Goal: Task Accomplishment & Management: Manage account settings

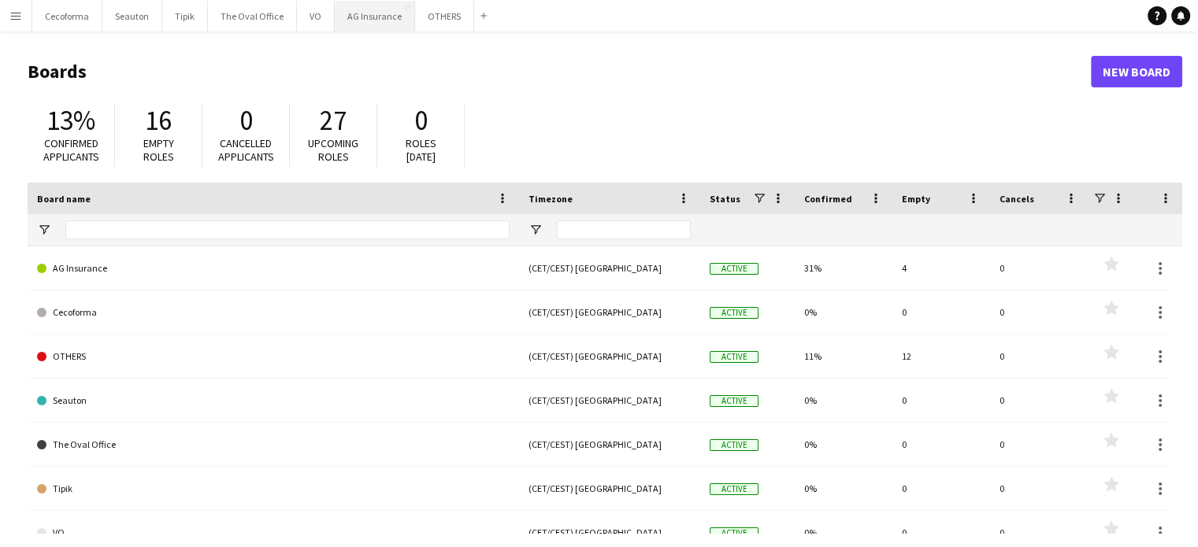
click at [369, 13] on button "AG Insurance Close" at bounding box center [375, 16] width 80 height 31
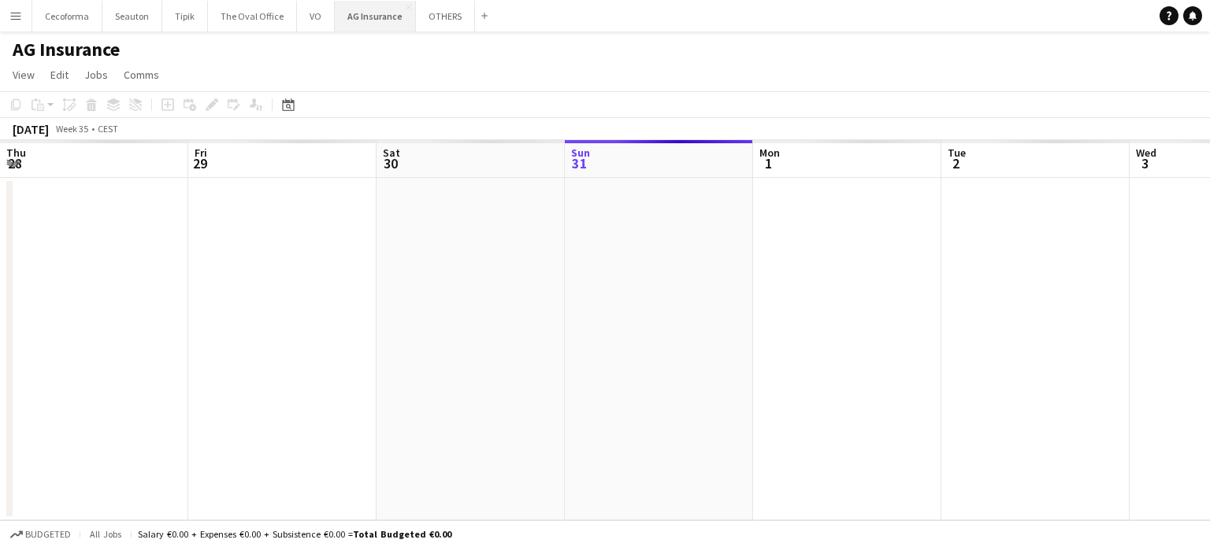
scroll to position [0, 376]
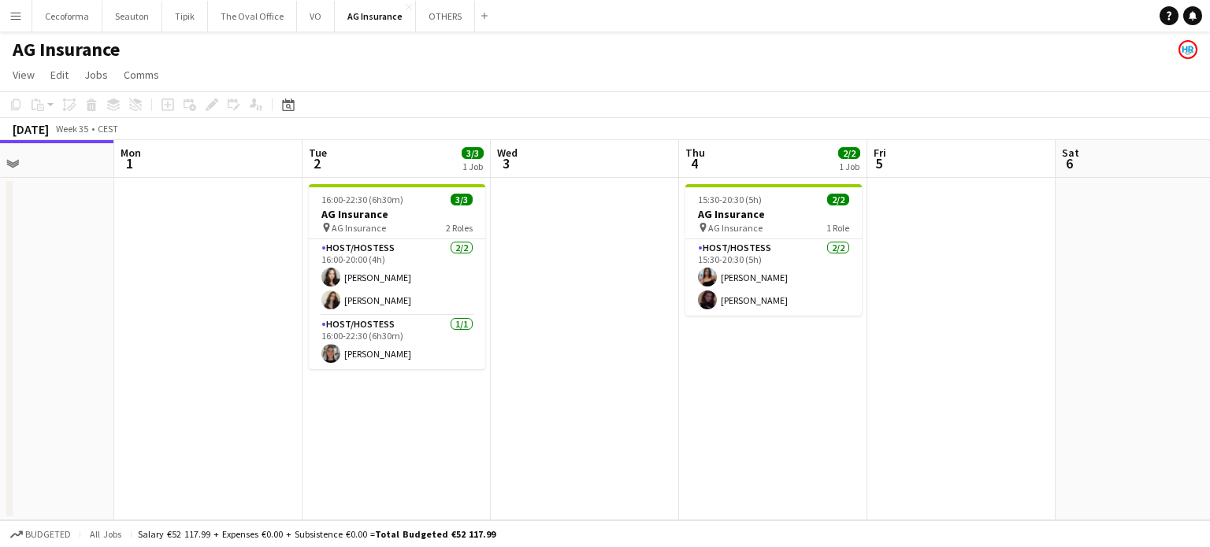
drag, startPoint x: 561, startPoint y: 306, endPoint x: 538, endPoint y: 306, distance: 22.8
click at [539, 306] on app-calendar-viewport "Thu 28 Fri 29 Sat 30 Sun 31 Mon 1 Tue 2 3/3 1 Job Wed 3 Thu 4 2/2 1 Job Fri 5 S…" at bounding box center [605, 330] width 1210 height 380
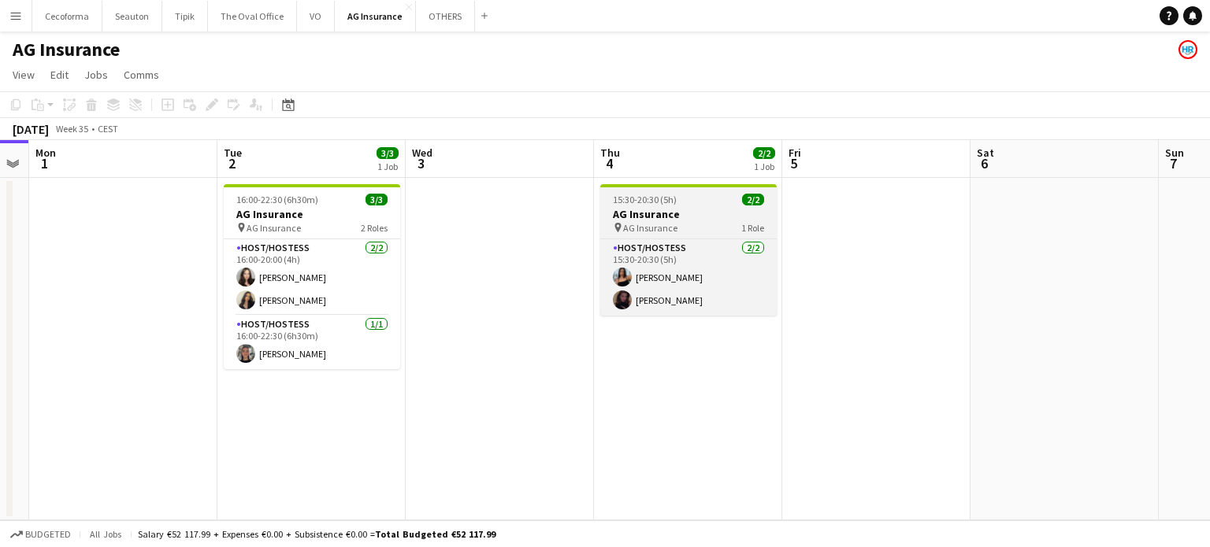
click at [674, 207] on h3 "AG Insurance" at bounding box center [688, 214] width 176 height 14
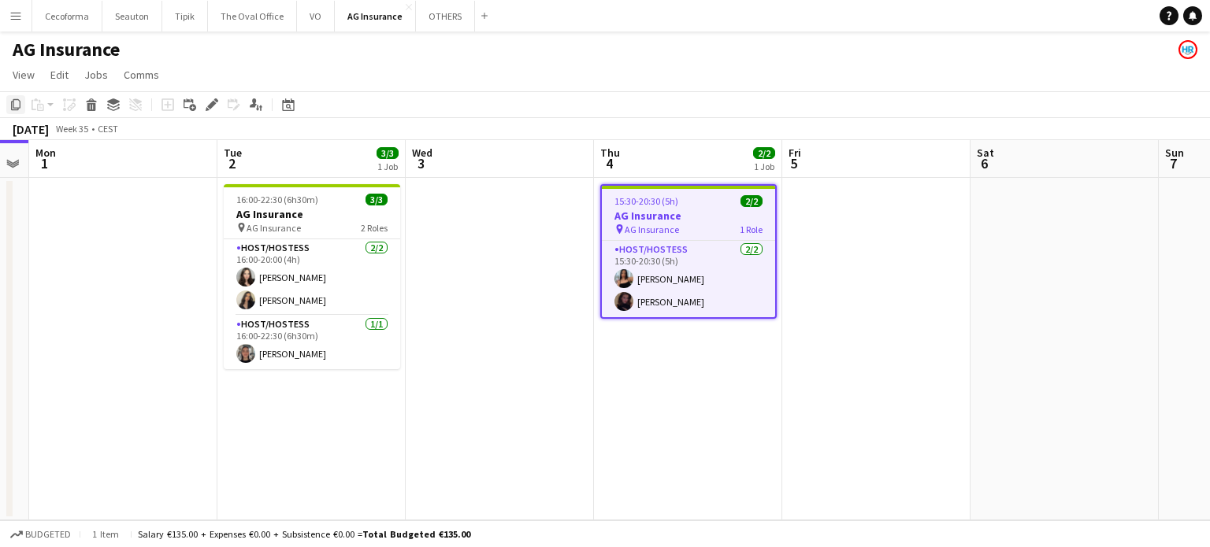
click at [13, 101] on icon at bounding box center [15, 104] width 9 height 11
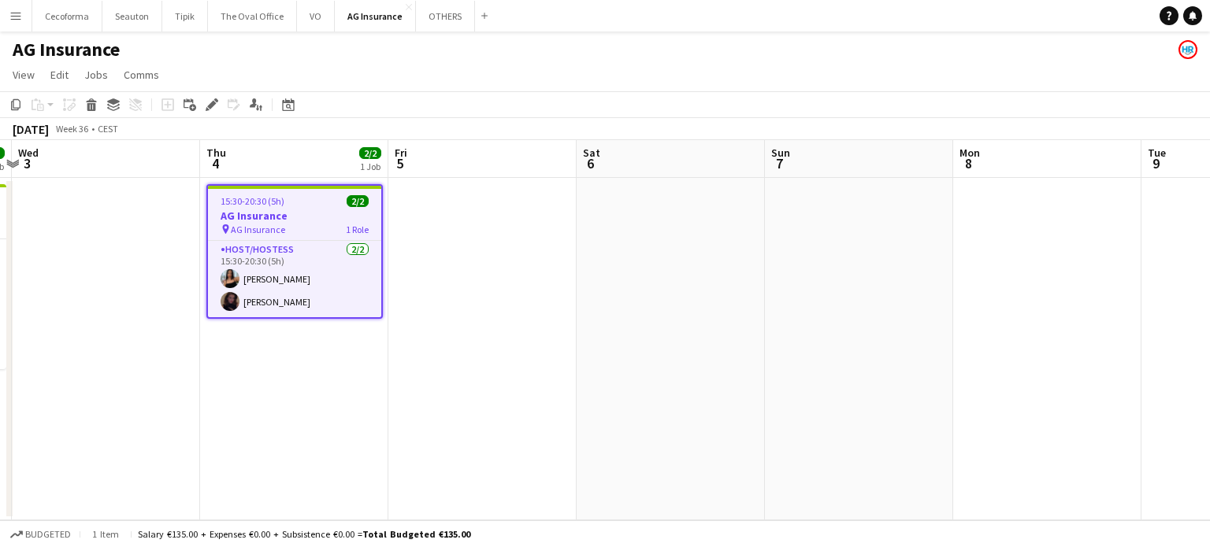
drag, startPoint x: 1009, startPoint y: 277, endPoint x: 554, endPoint y: 263, distance: 455.4
click at [554, 263] on app-calendar-viewport "Sat 30 Sun 31 Mon 1 Tue 2 3/3 1 Job Wed 3 Thu 4 2/2 1 Job Fri 5 Sat 6 Sun 7 Mon…" at bounding box center [605, 330] width 1210 height 380
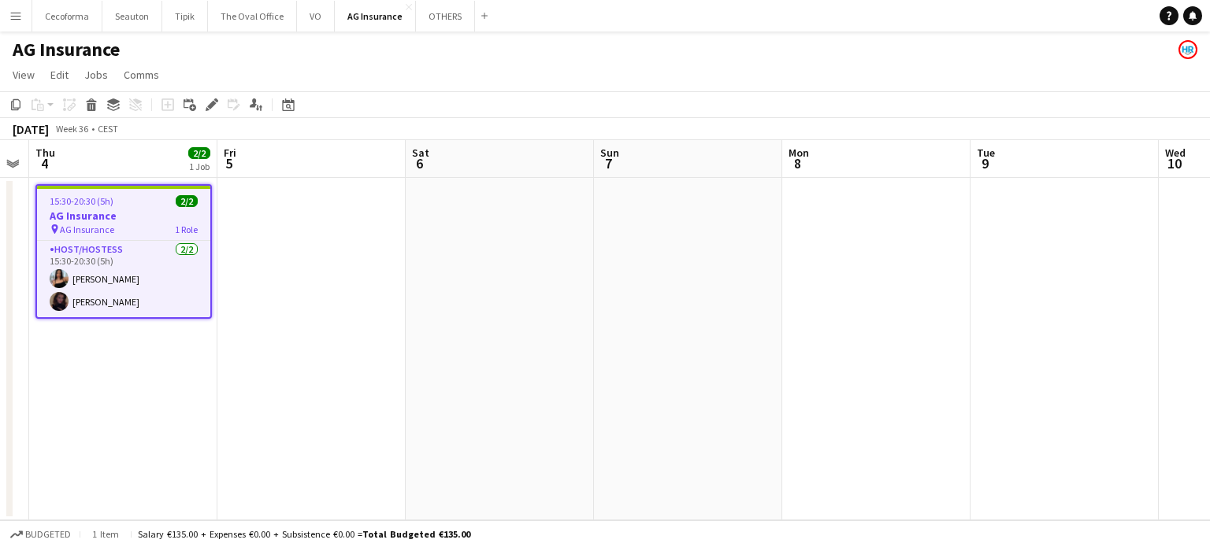
drag, startPoint x: 902, startPoint y: 274, endPoint x: 830, endPoint y: 262, distance: 72.6
click at [791, 266] on app-calendar-viewport "Mon 1 Tue 2 3/3 1 Job Wed 3 Thu 4 2/2 1 Job Fri 5 Sat 6 Sun 7 Mon 8 Tue 9 Wed 1…" at bounding box center [605, 330] width 1210 height 380
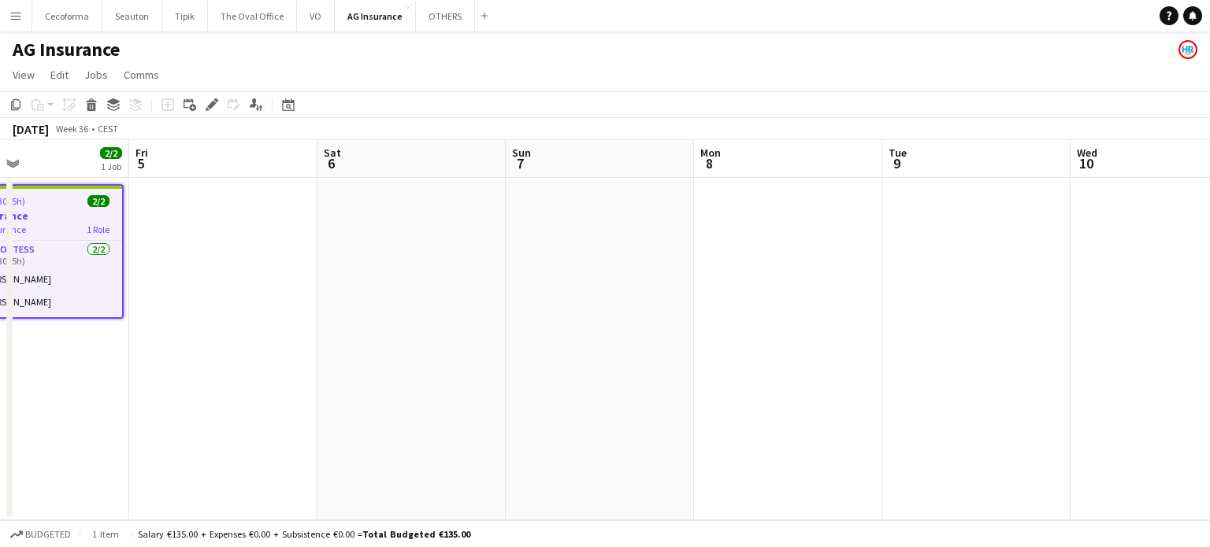
click at [943, 229] on app-date-cell at bounding box center [976, 349] width 188 height 343
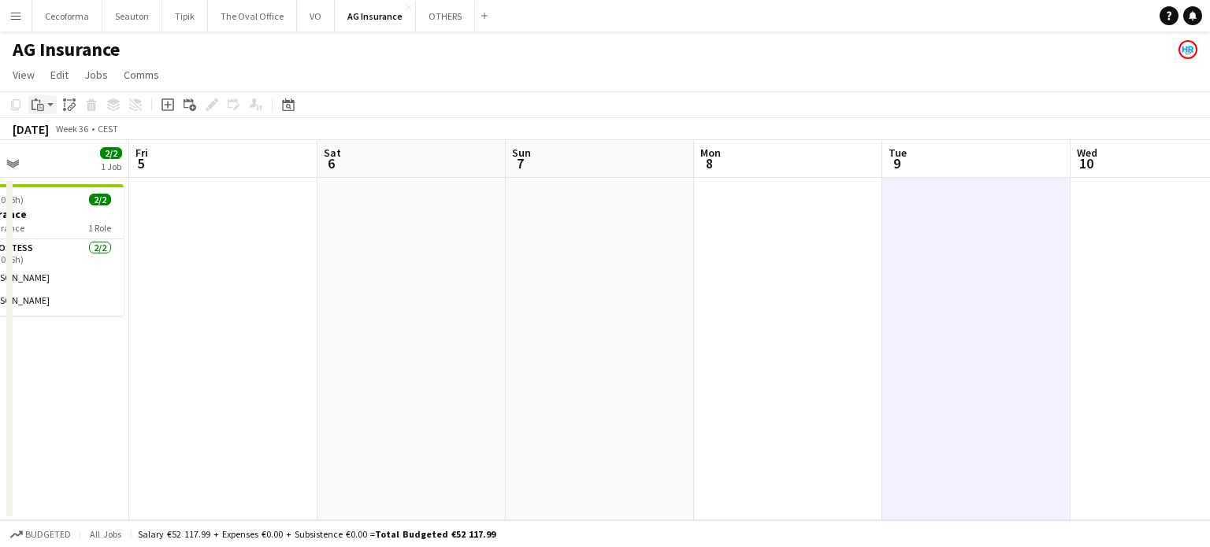
click at [39, 104] on icon at bounding box center [40, 107] width 7 height 7
click at [57, 132] on link "Paste Ctrl+V" at bounding box center [116, 135] width 148 height 14
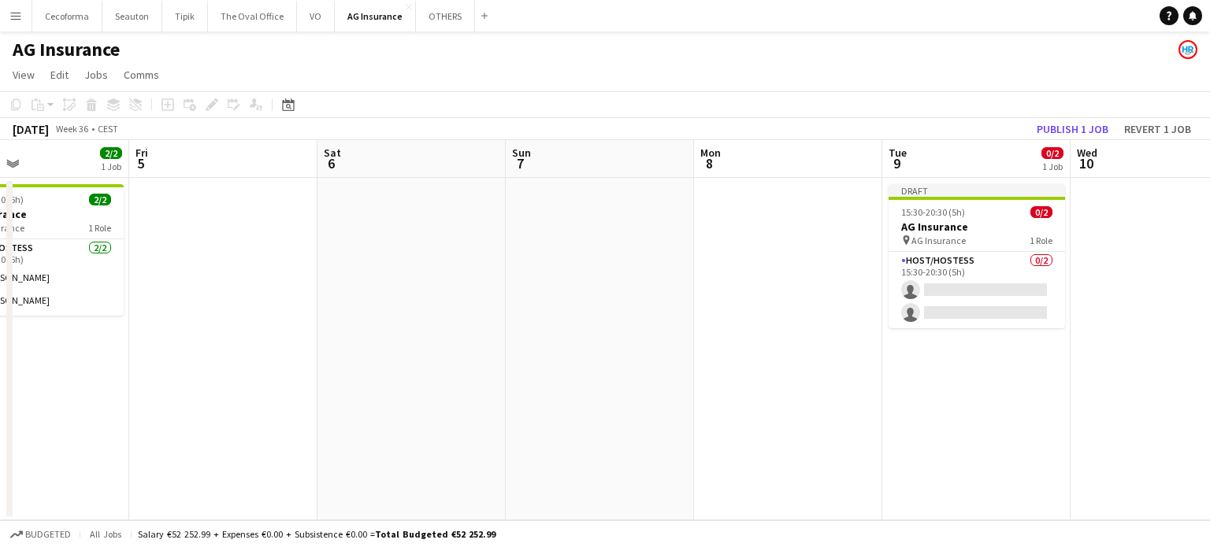
click at [929, 387] on app-date-cell "Draft 15:30-20:30 (5h) 0/2 AG Insurance pin AG Insurance 1 Role Host/Hostess 0/…" at bounding box center [976, 349] width 188 height 343
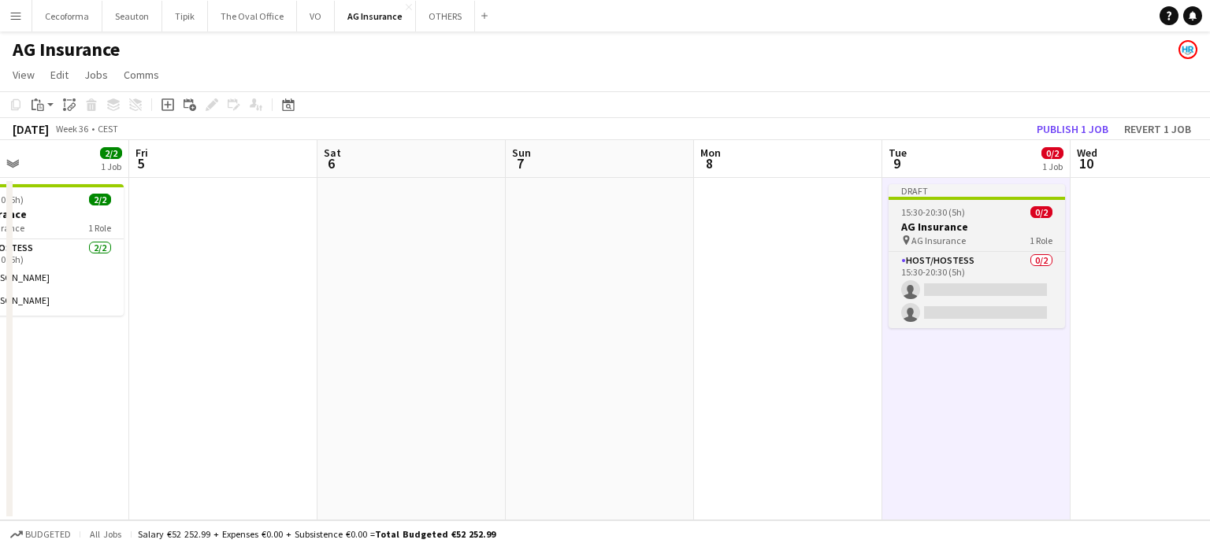
click at [939, 213] on span "15:30-20:30 (5h)" at bounding box center [933, 212] width 64 height 12
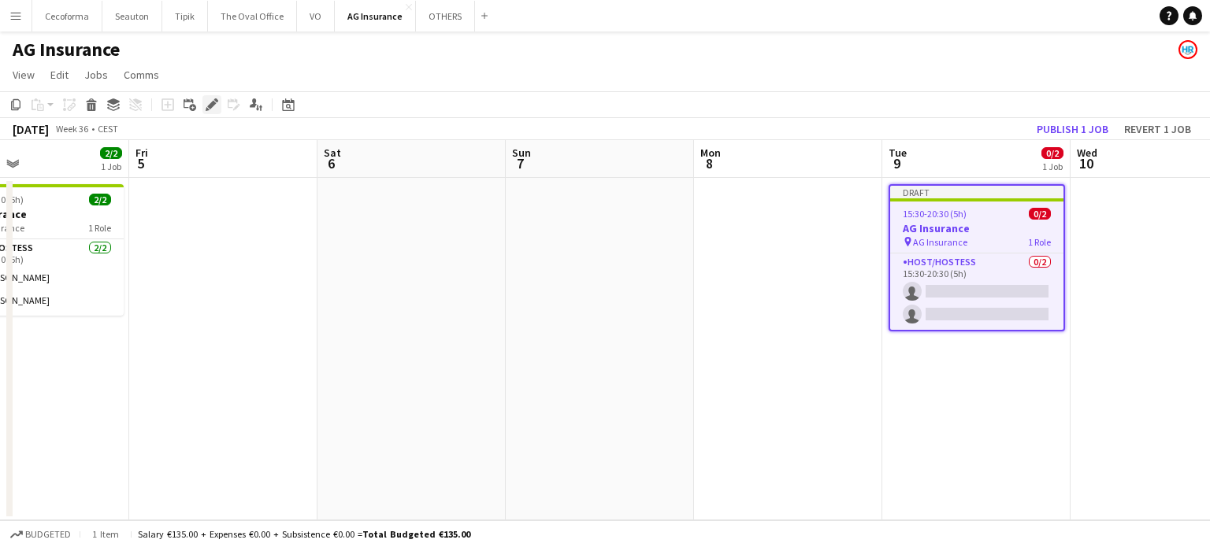
click at [216, 103] on icon "Edit" at bounding box center [212, 104] width 13 height 13
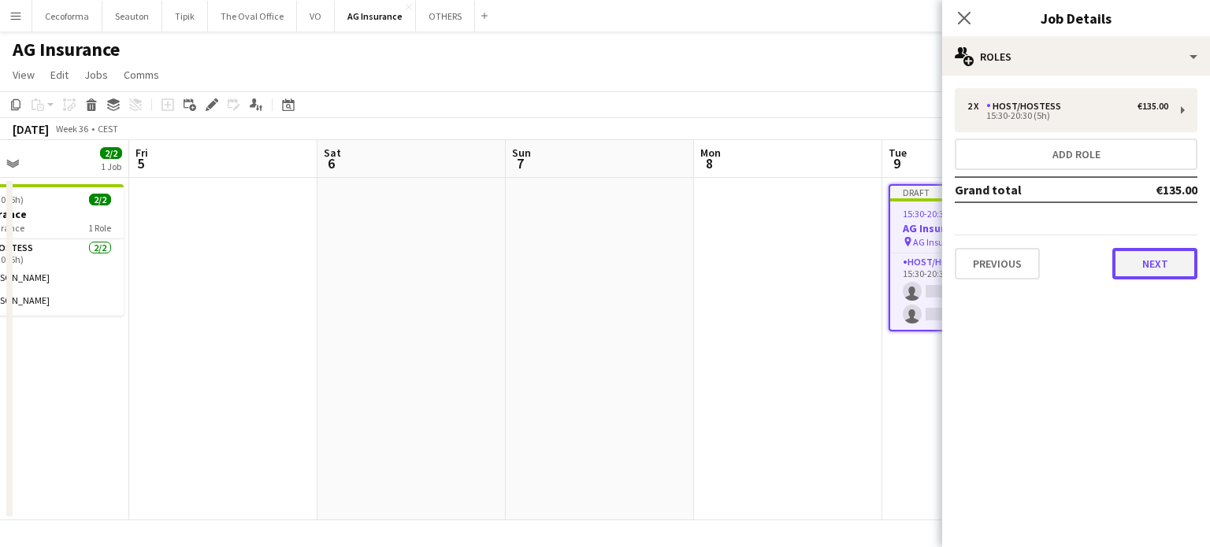
click at [1145, 264] on button "Next" at bounding box center [1154, 263] width 85 height 31
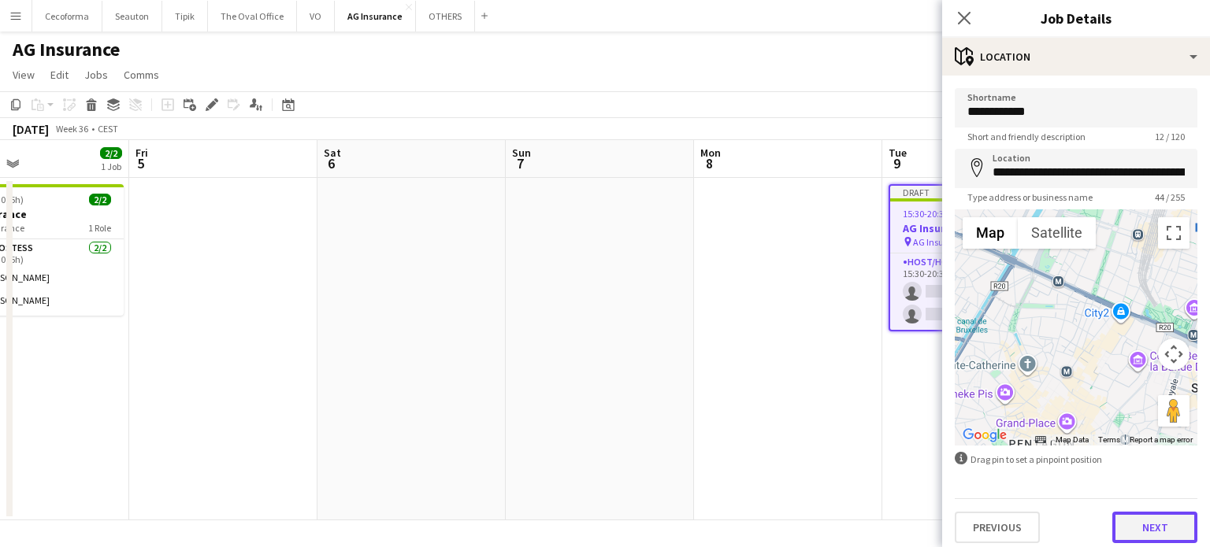
click at [1150, 532] on button "Next" at bounding box center [1154, 527] width 85 height 31
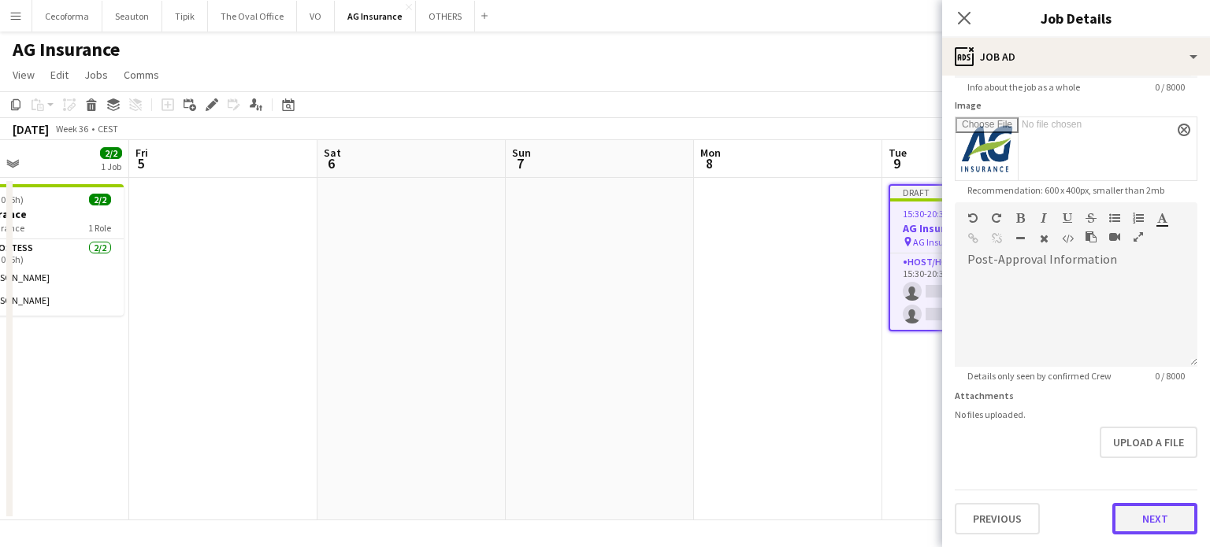
click at [1145, 458] on form "**********" at bounding box center [1076, 194] width 268 height 682
click at [1143, 517] on button "Next" at bounding box center [1154, 521] width 85 height 31
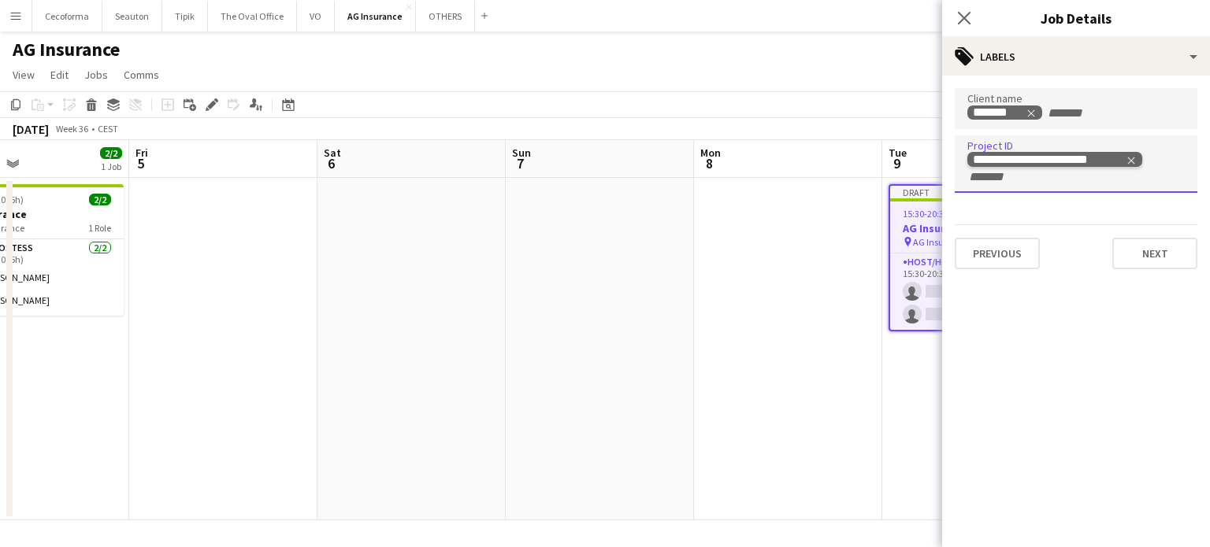
click at [1134, 159] on icon "Remove tag" at bounding box center [1130, 160] width 11 height 11
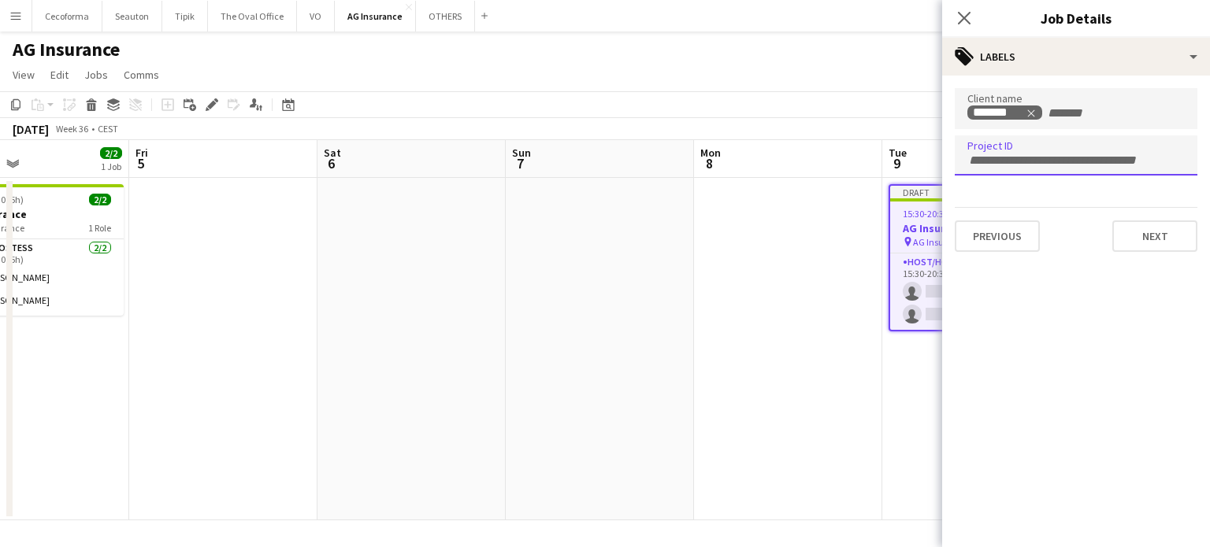
paste input "**********"
type input "**********"
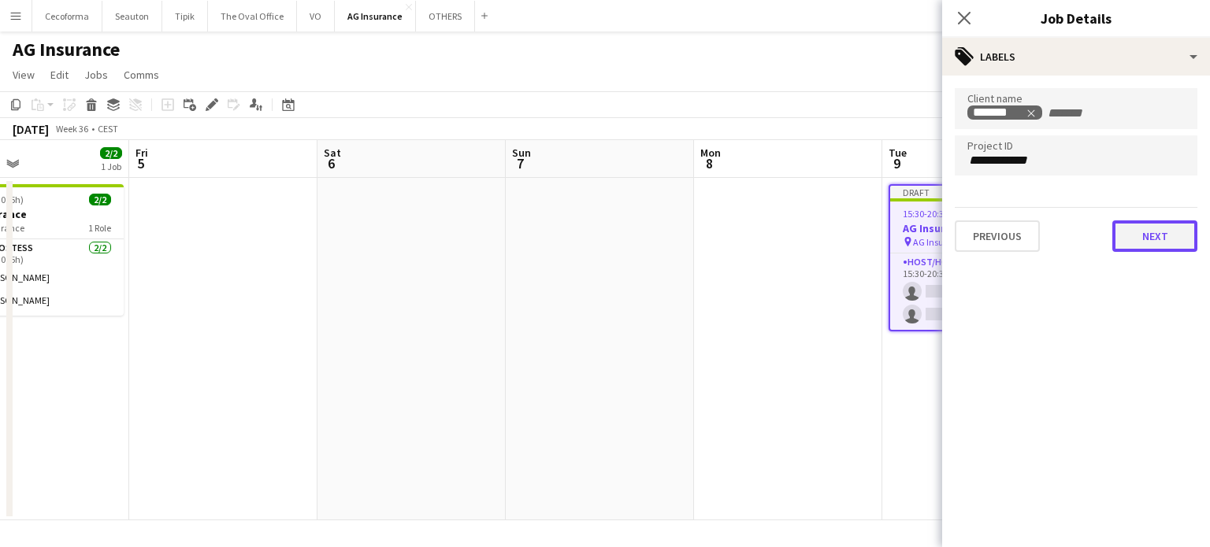
click at [1164, 235] on button "Next" at bounding box center [1154, 235] width 85 height 31
type input "*******"
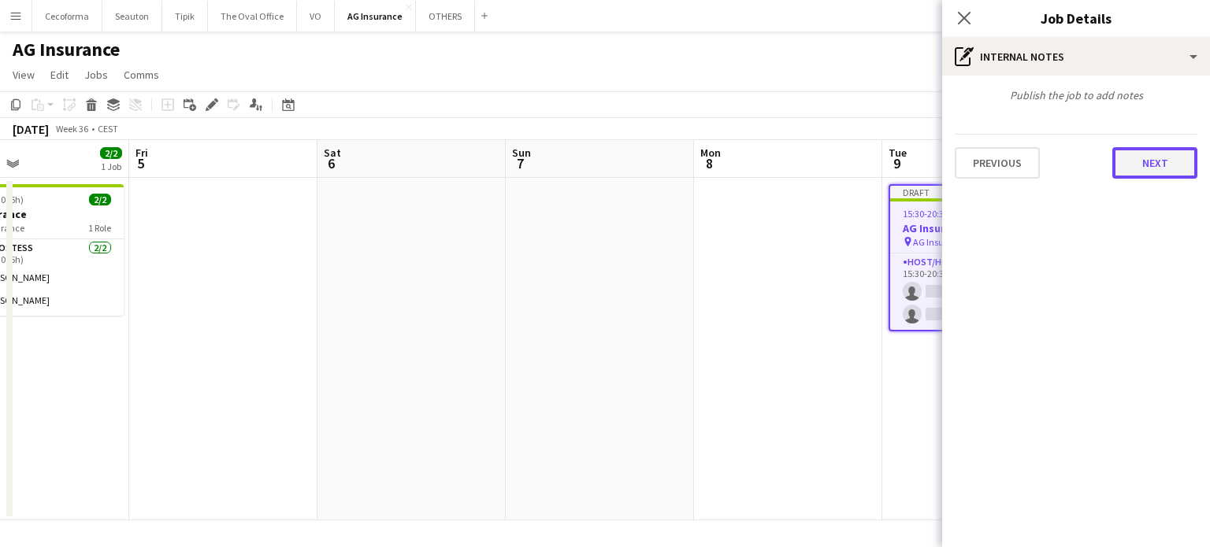
click at [1169, 163] on button "Next" at bounding box center [1154, 162] width 85 height 31
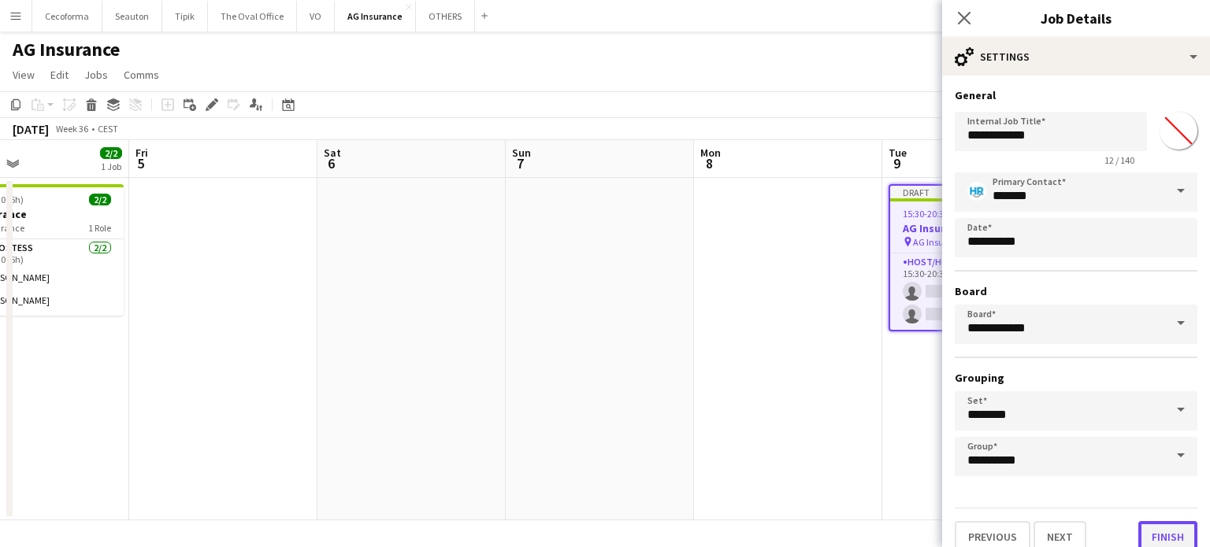
click at [1158, 531] on button "Finish" at bounding box center [1167, 536] width 59 height 31
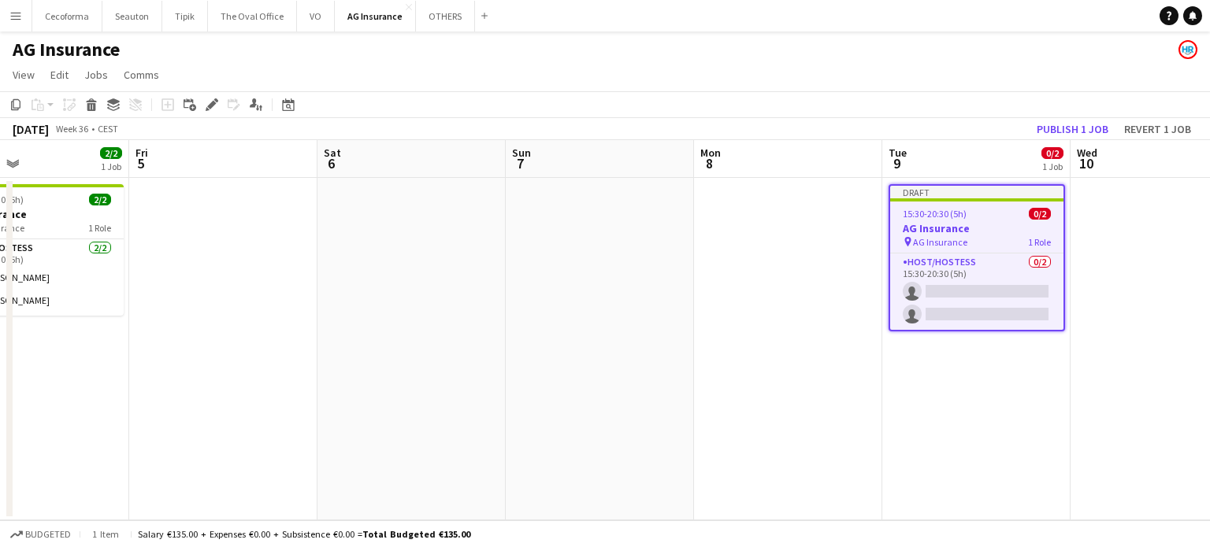
click at [910, 471] on app-date-cell "Draft 15:30-20:30 (5h) 0/2 AG Insurance pin AG Insurance 1 Role Host/Hostess 0/…" at bounding box center [976, 349] width 188 height 343
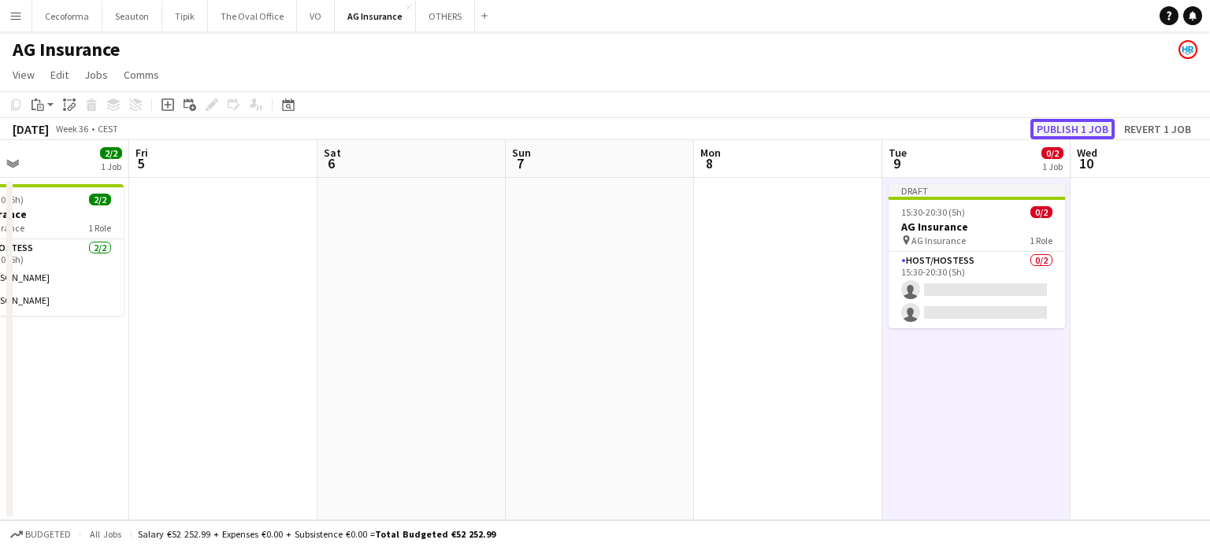
click at [1068, 128] on button "Publish 1 job" at bounding box center [1072, 129] width 84 height 20
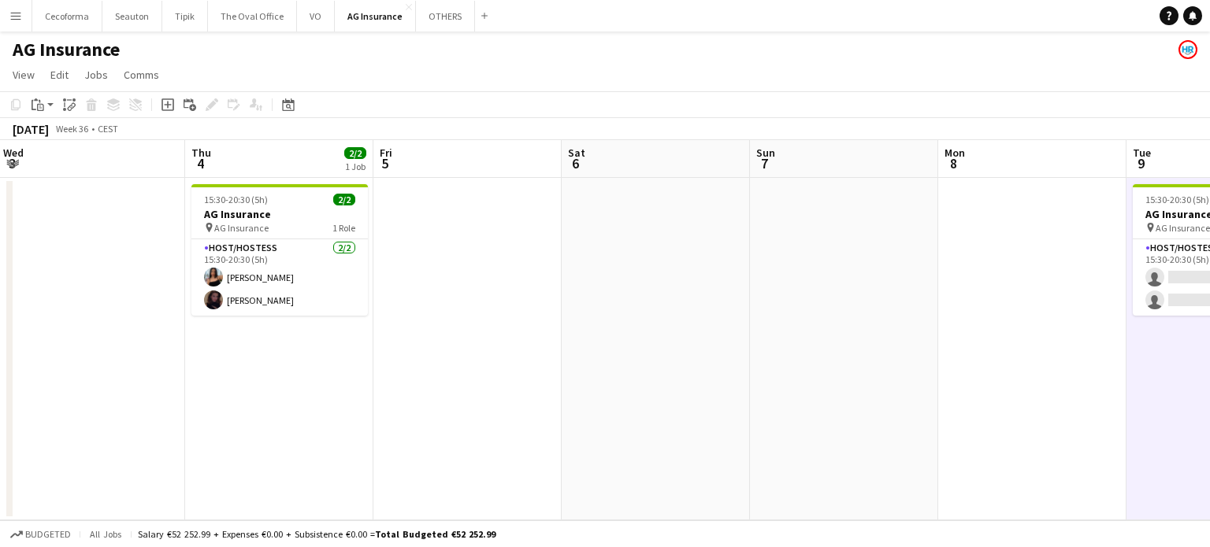
drag, startPoint x: 523, startPoint y: 287, endPoint x: 724, endPoint y: 277, distance: 201.0
click at [724, 277] on app-calendar-viewport "Mon 1 Tue 2 3/3 1 Job Wed 3 Thu 4 2/2 1 Job Fri 5 Sat 6 Sun 7 Mon 8 Tue 9 0/2 1…" at bounding box center [605, 330] width 1210 height 380
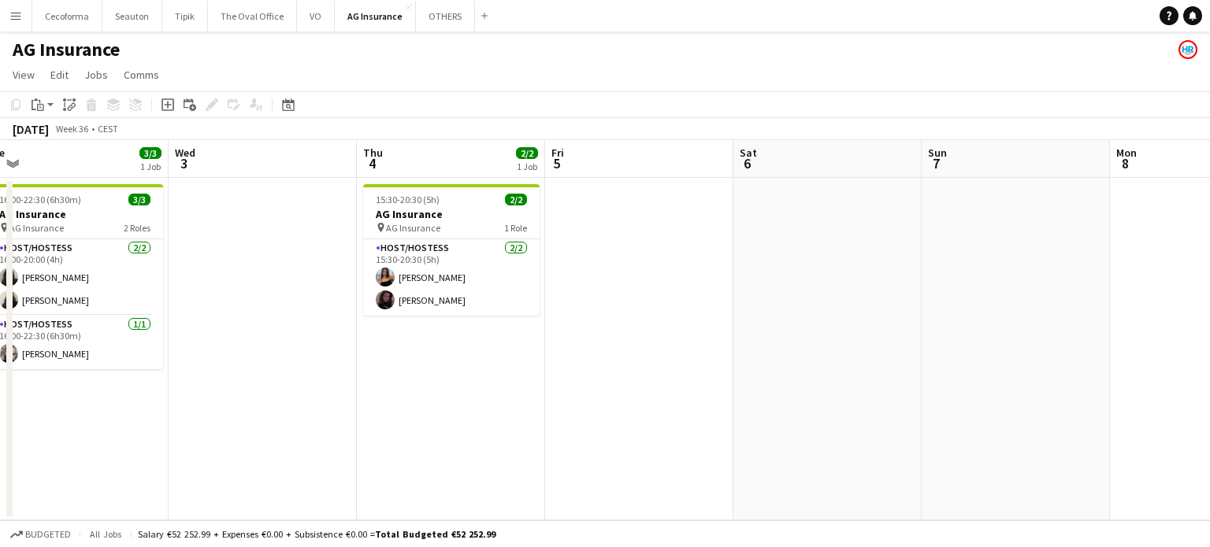
scroll to position [0, 331]
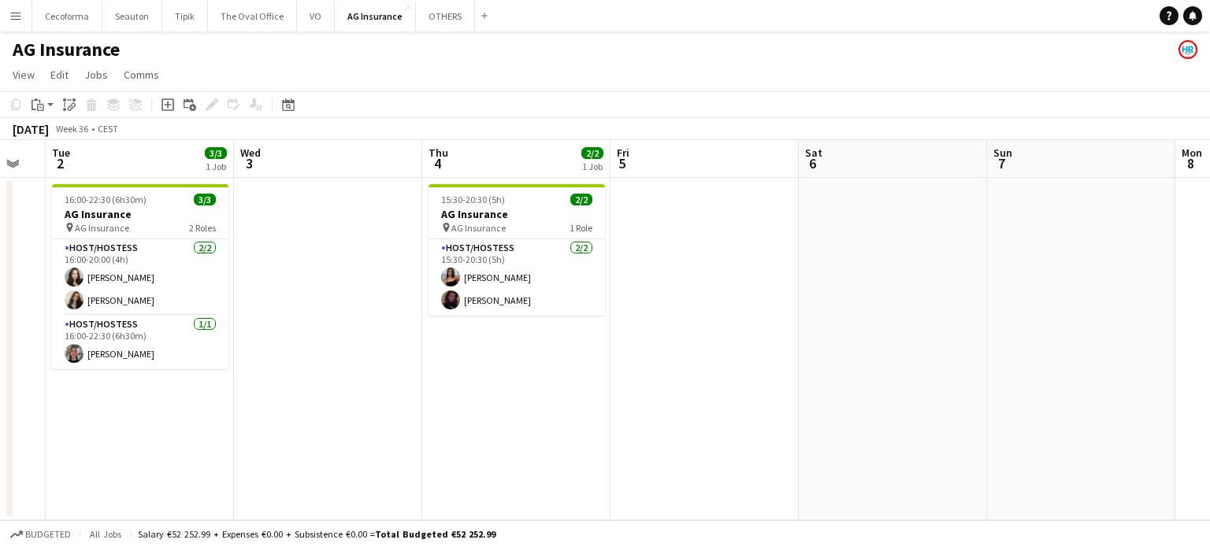
drag, startPoint x: 801, startPoint y: 300, endPoint x: 819, endPoint y: 298, distance: 18.2
click at [819, 298] on app-calendar-viewport "Sun 31 Mon 1 Tue 2 3/3 1 Job Wed 3 Thu 4 2/2 1 Job Fri 5 Sat 6 Sun 7 Mon 8 Tue …" at bounding box center [605, 330] width 1210 height 380
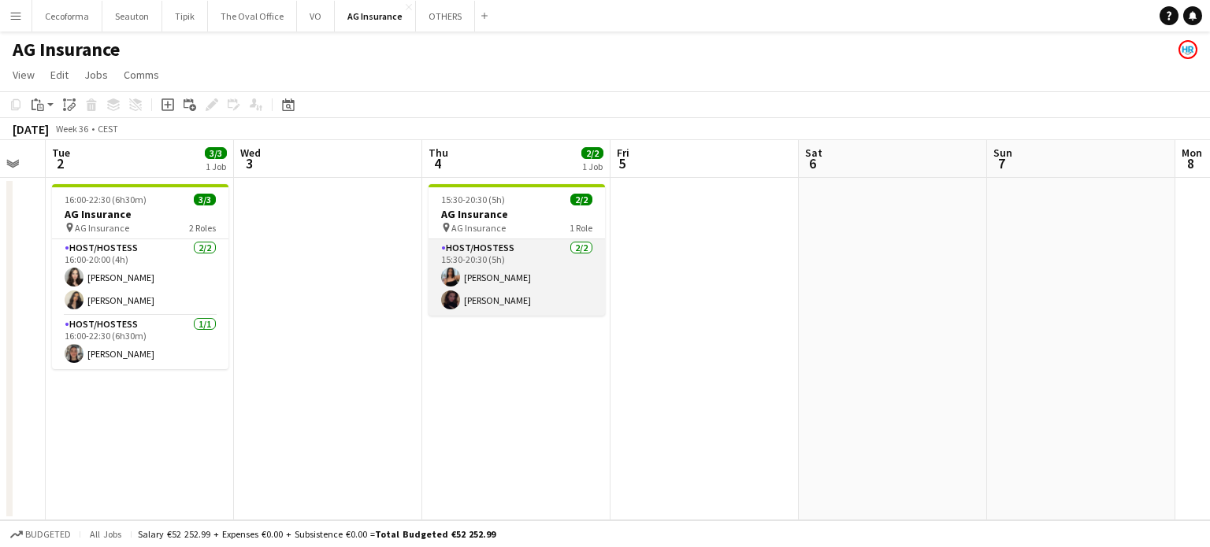
click at [480, 280] on app-card-role "Host/Hostess [DATE] 15:30-20:30 (5h) [PERSON_NAME]" at bounding box center [516, 277] width 176 height 76
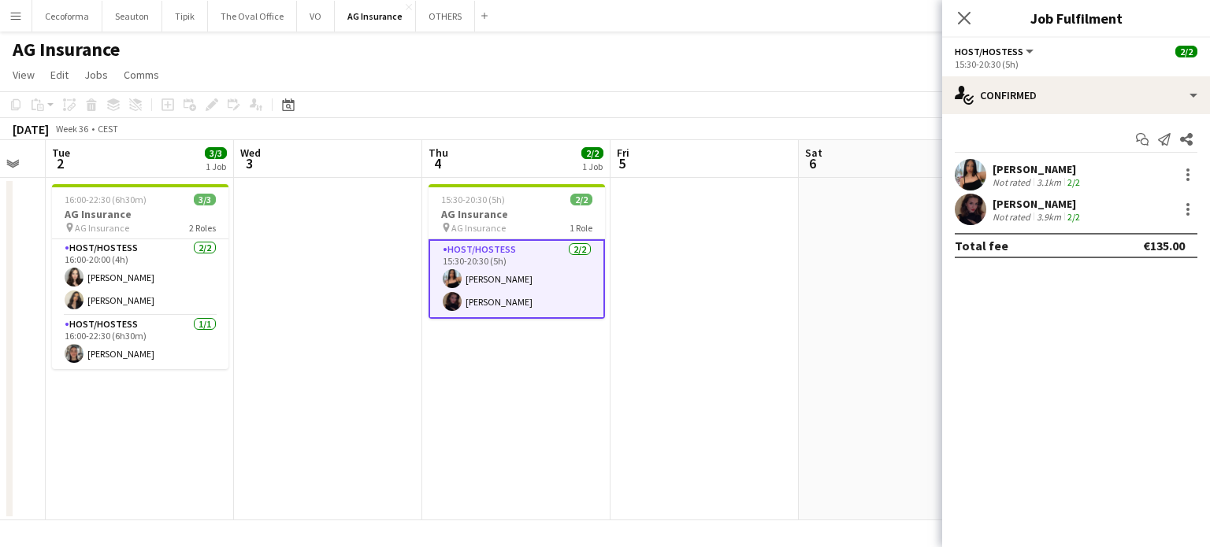
click at [1005, 173] on div "[PERSON_NAME]" at bounding box center [1037, 169] width 91 height 14
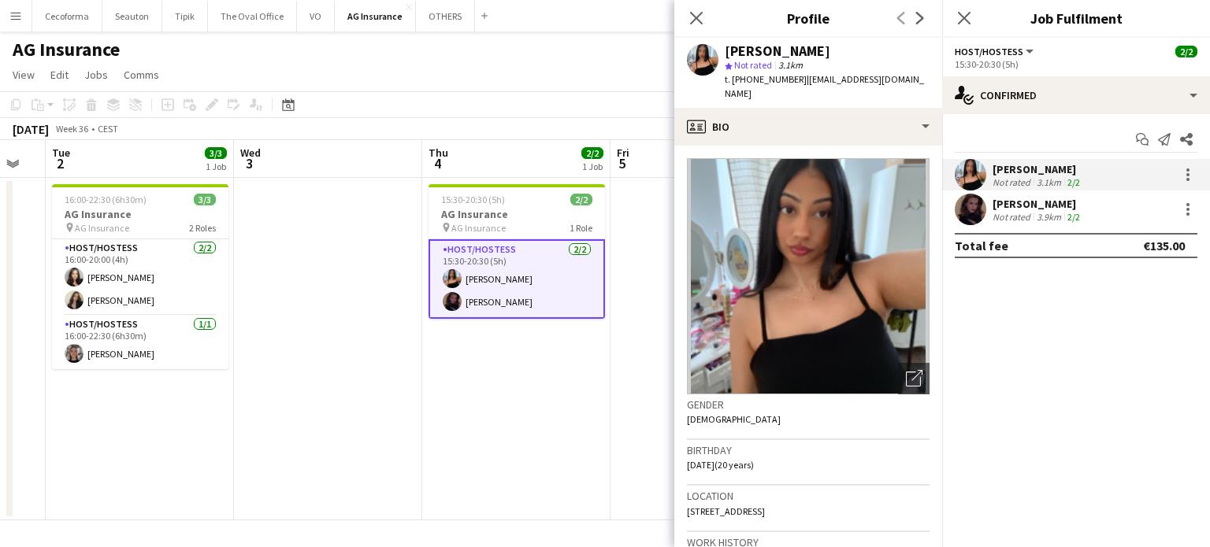
drag, startPoint x: 731, startPoint y: 80, endPoint x: 787, endPoint y: 78, distance: 56.7
click at [787, 78] on span "t. [PHONE_NUMBER]" at bounding box center [765, 79] width 82 height 12
copy span "[PHONE_NUMBER]"
click at [1024, 222] on div "Not rated" at bounding box center [1012, 217] width 41 height 12
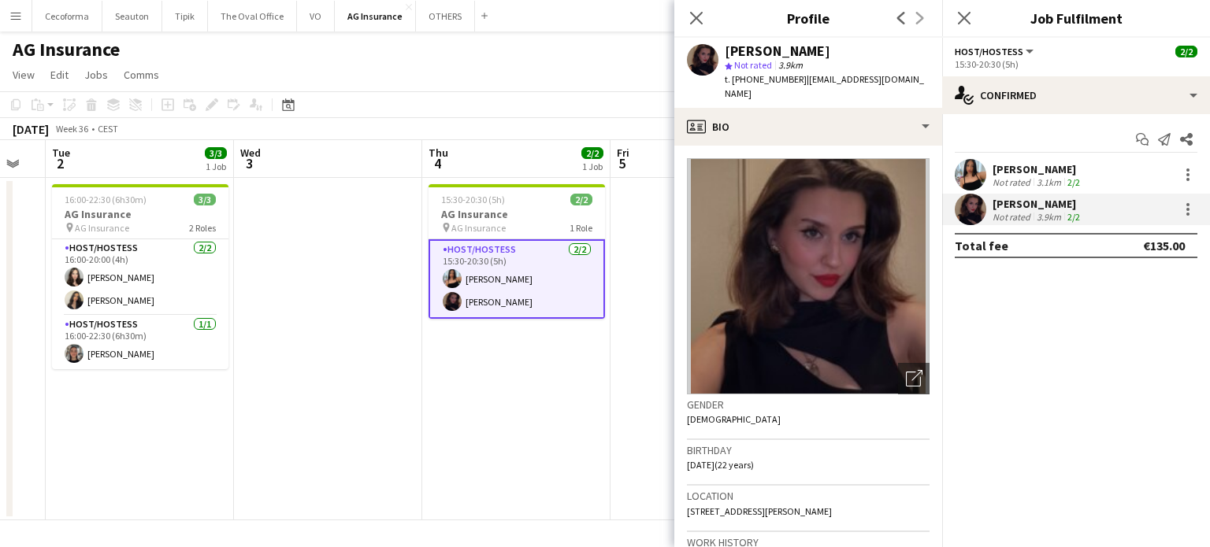
drag, startPoint x: 732, startPoint y: 76, endPoint x: 792, endPoint y: 75, distance: 59.9
click at [792, 75] on span "t. [PHONE_NUMBER]" at bounding box center [765, 79] width 82 height 12
copy span "[PHONE_NUMBER]"
click at [701, 15] on icon "Close pop-in" at bounding box center [695, 17] width 15 height 15
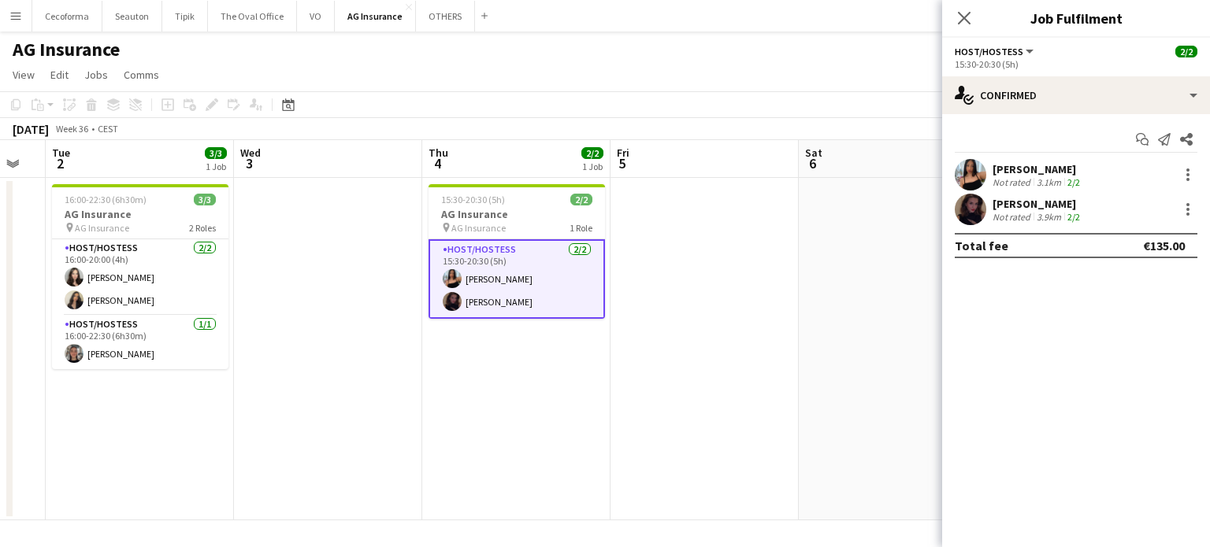
click at [739, 391] on app-date-cell at bounding box center [704, 349] width 188 height 343
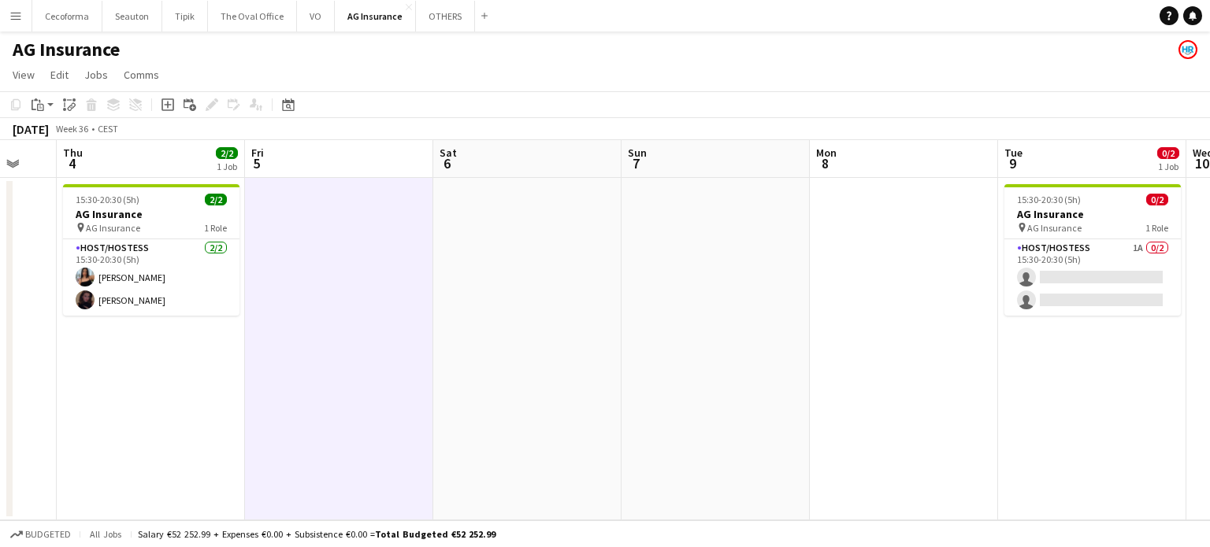
drag, startPoint x: 965, startPoint y: 358, endPoint x: 585, endPoint y: 365, distance: 379.6
click at [585, 365] on app-calendar-viewport "Sun 31 Mon 1 Tue 2 3/3 1 Job Wed 3 Thu 4 2/2 1 Job Fri 5 Sat 6 Sun 7 Mon 8 Tue …" at bounding box center [605, 330] width 1210 height 380
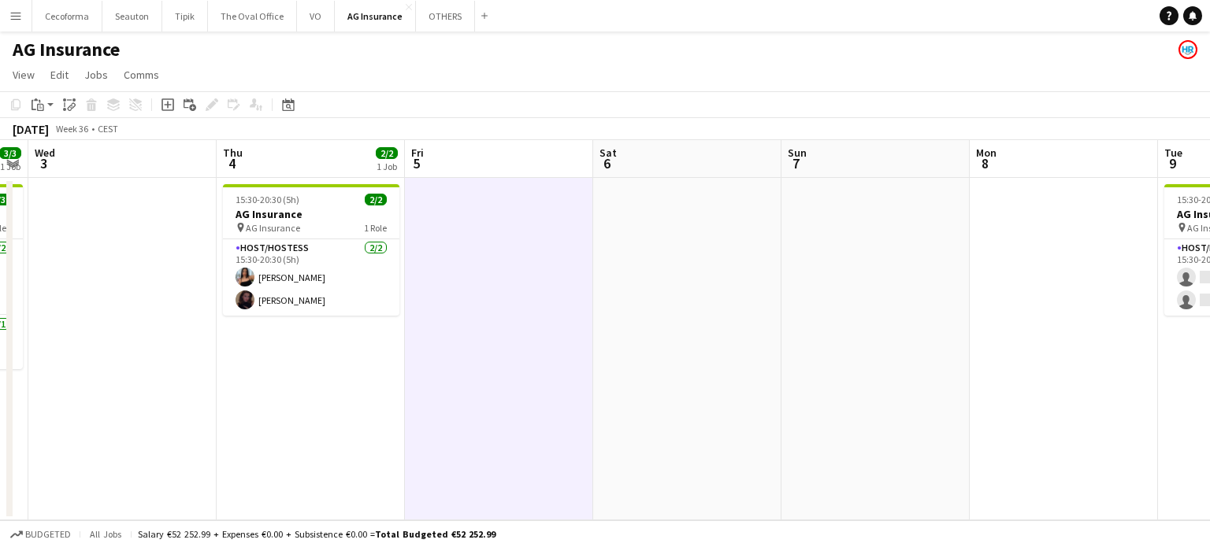
click at [564, 362] on app-calendar-viewport "Sun 31 Mon 1 Tue 2 3/3 1 Job Wed 3 Thu 4 2/2 1 Job Fri 5 Sat 6 Sun 7 Mon 8 Tue …" at bounding box center [605, 330] width 1210 height 380
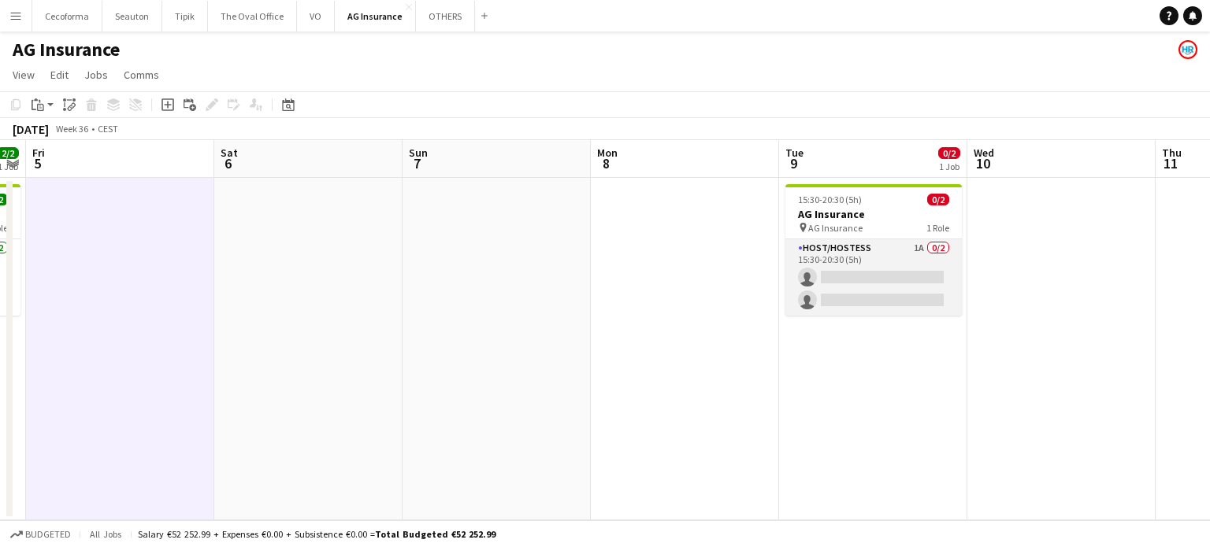
click at [847, 285] on app-card-role "Host/Hostess 1A 0/2 15:30-20:30 (5h) single-neutral-actions single-neutral-acti…" at bounding box center [873, 277] width 176 height 76
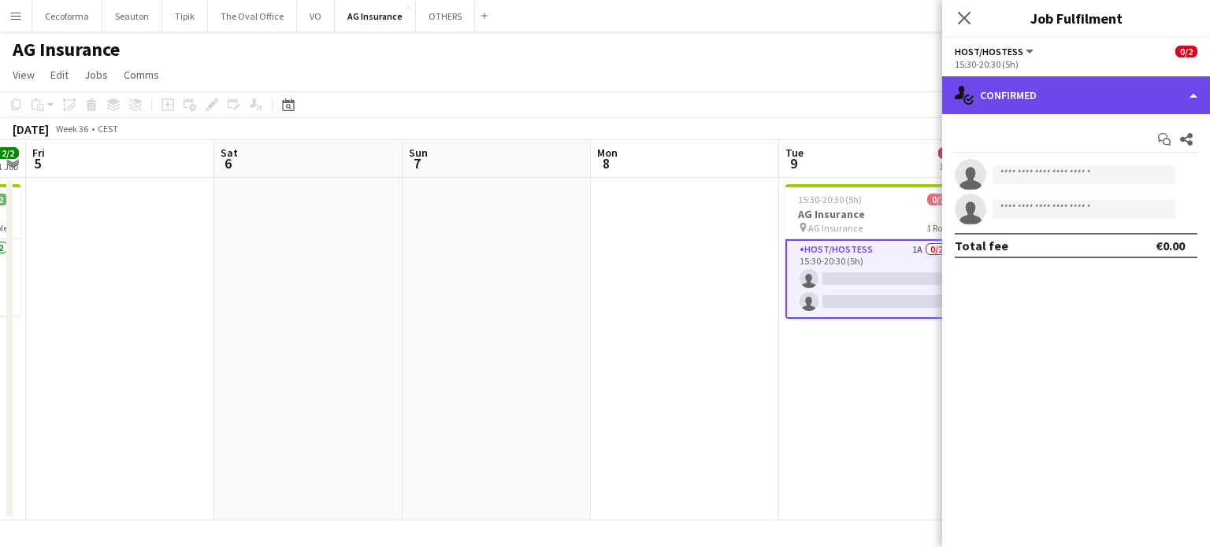
click at [1194, 87] on div "single-neutral-actions-check-2 Confirmed" at bounding box center [1076, 95] width 268 height 38
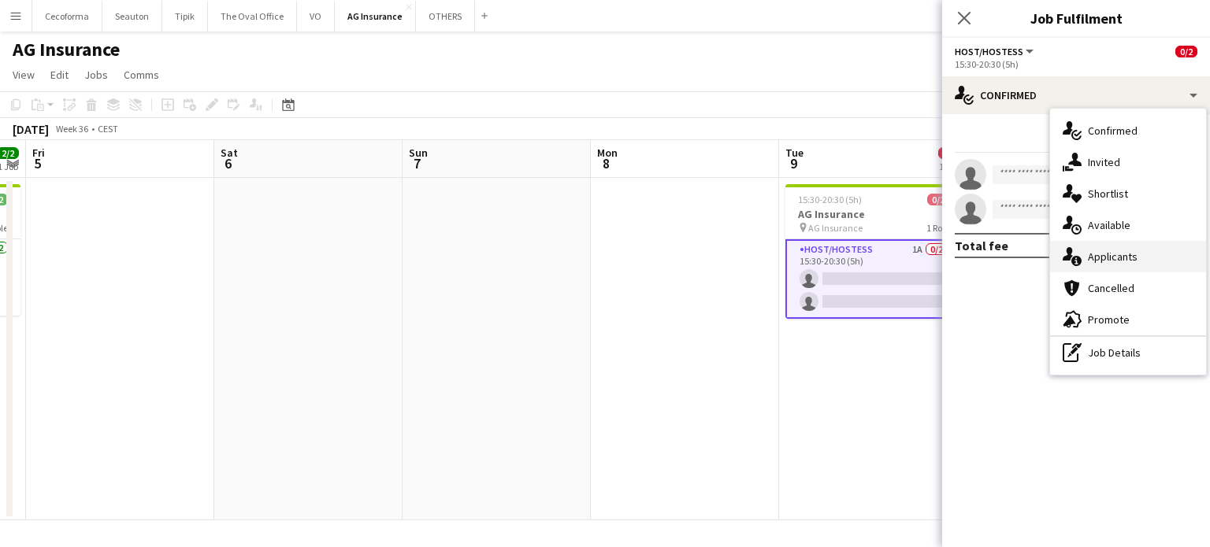
click at [1106, 253] on div "single-neutral-actions-information Applicants" at bounding box center [1128, 256] width 156 height 31
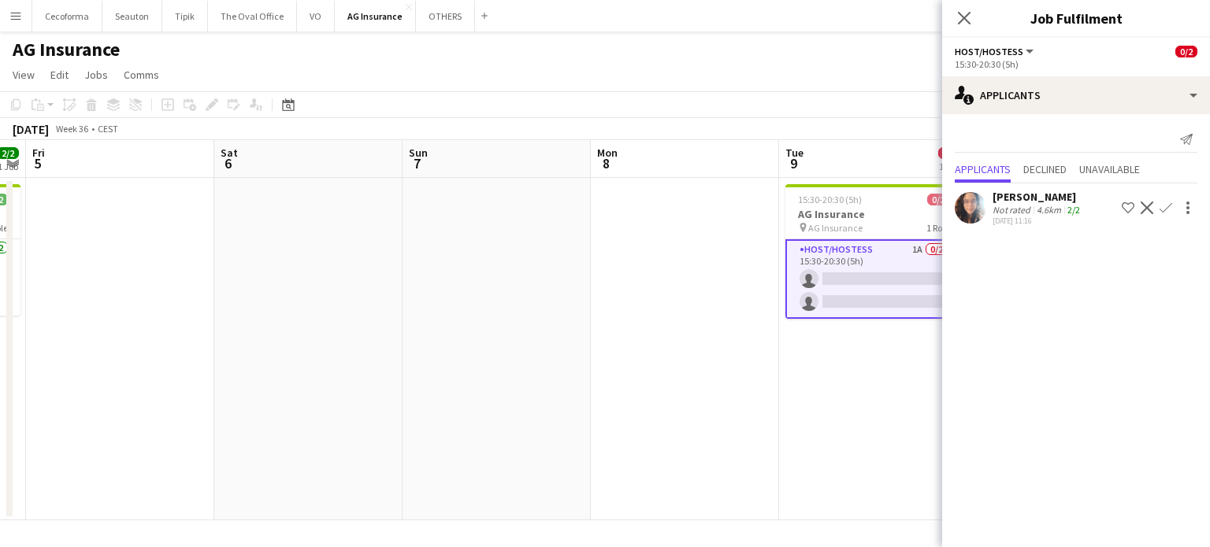
click at [857, 420] on app-date-cell "15:30-20:30 (5h) 0/2 AG Insurance pin AG Insurance 1 Role Host/Hostess 1A 0/2 1…" at bounding box center [873, 349] width 188 height 343
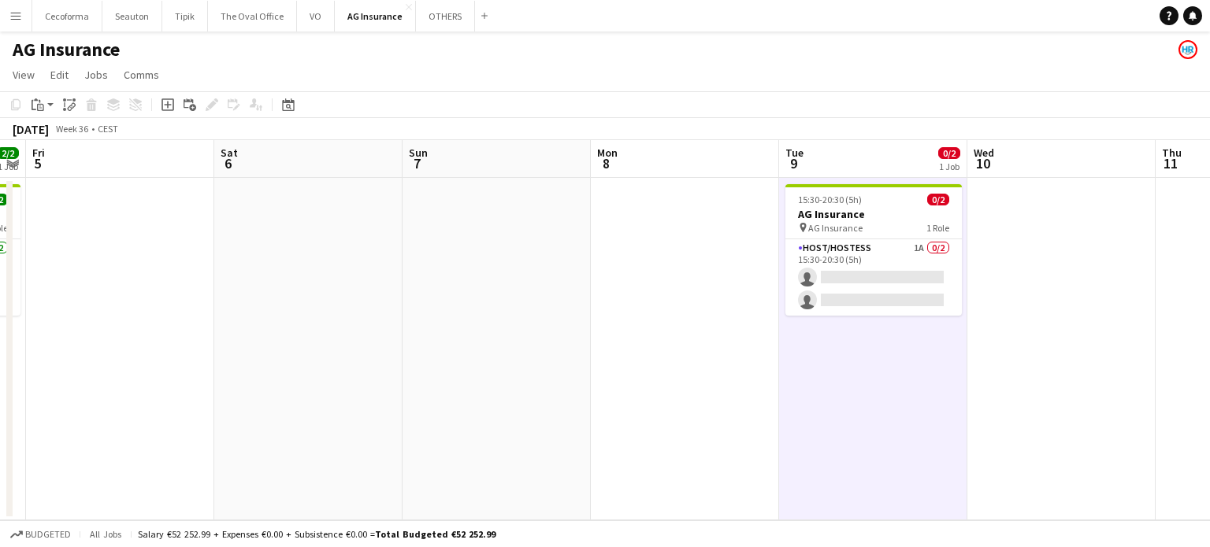
click at [696, 406] on app-date-cell at bounding box center [685, 349] width 188 height 343
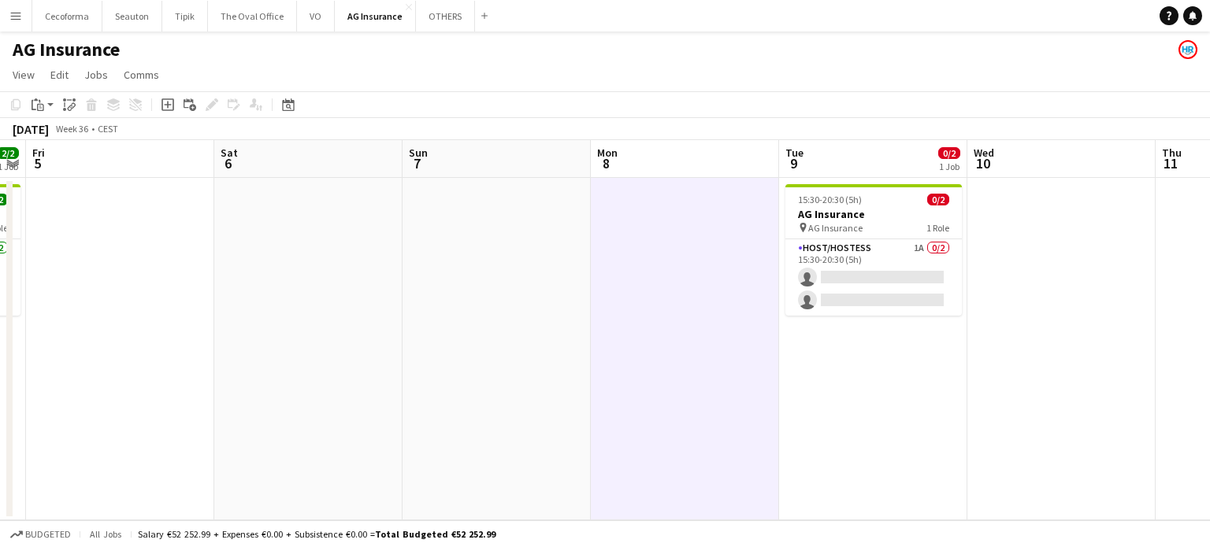
click at [555, 406] on app-date-cell at bounding box center [496, 349] width 188 height 343
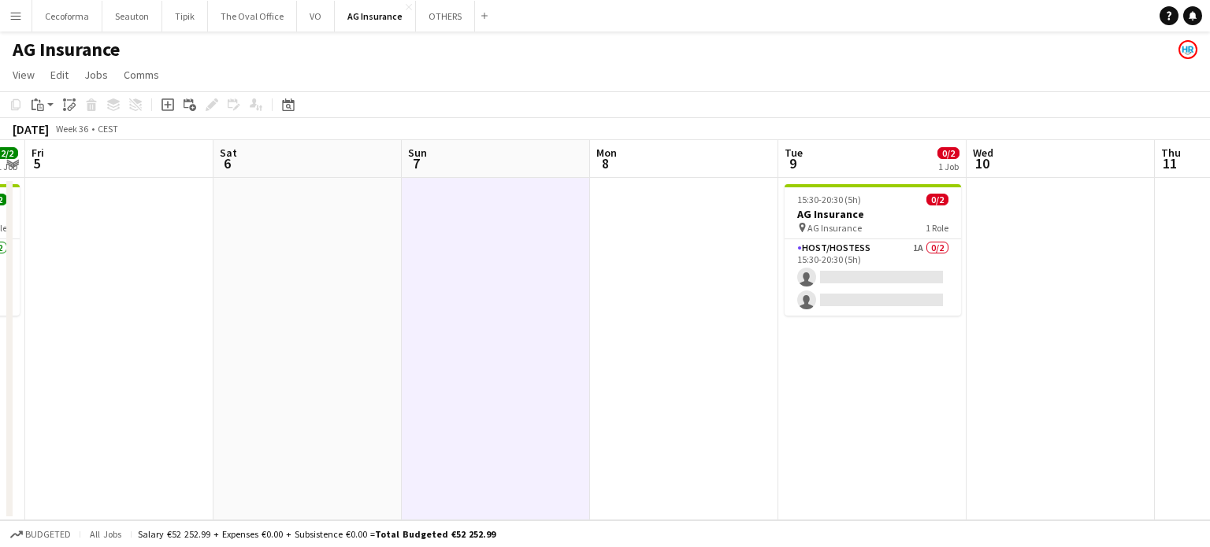
drag, startPoint x: 731, startPoint y: 360, endPoint x: 495, endPoint y: 356, distance: 236.3
click at [498, 358] on app-calendar-viewport "Tue 2 3/3 1 Job Wed 3 Thu 4 2/2 1 Job Fri 5 Sat 6 Sun 7 Mon 8 Tue 9 0/2 1 Job W…" at bounding box center [605, 330] width 1210 height 380
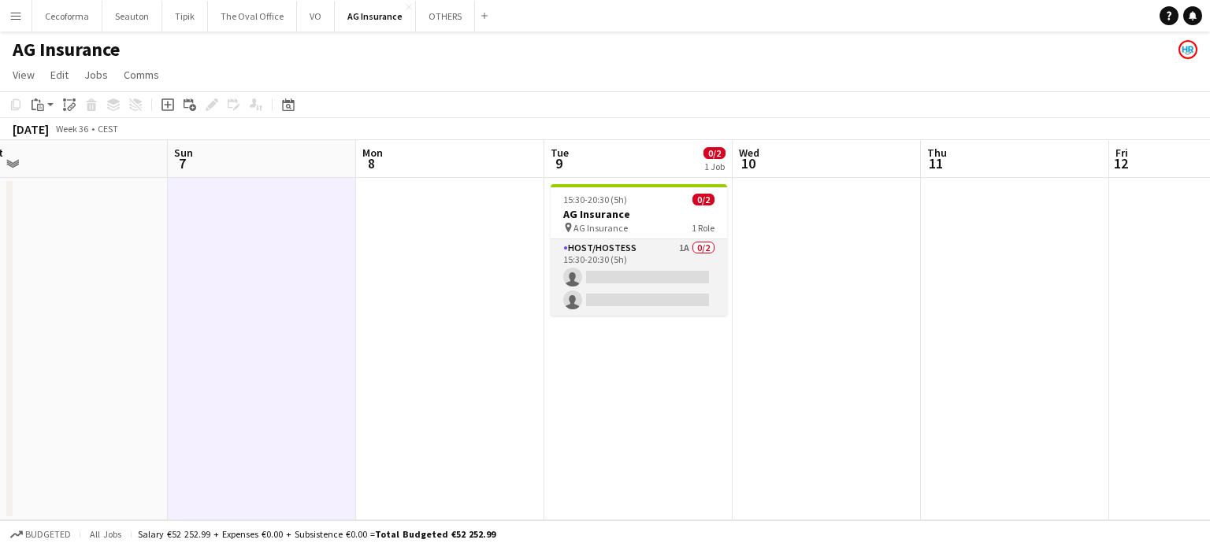
click at [631, 291] on app-card-role "Host/Hostess 1A 0/2 15:30-20:30 (5h) single-neutral-actions single-neutral-acti…" at bounding box center [638, 277] width 176 height 76
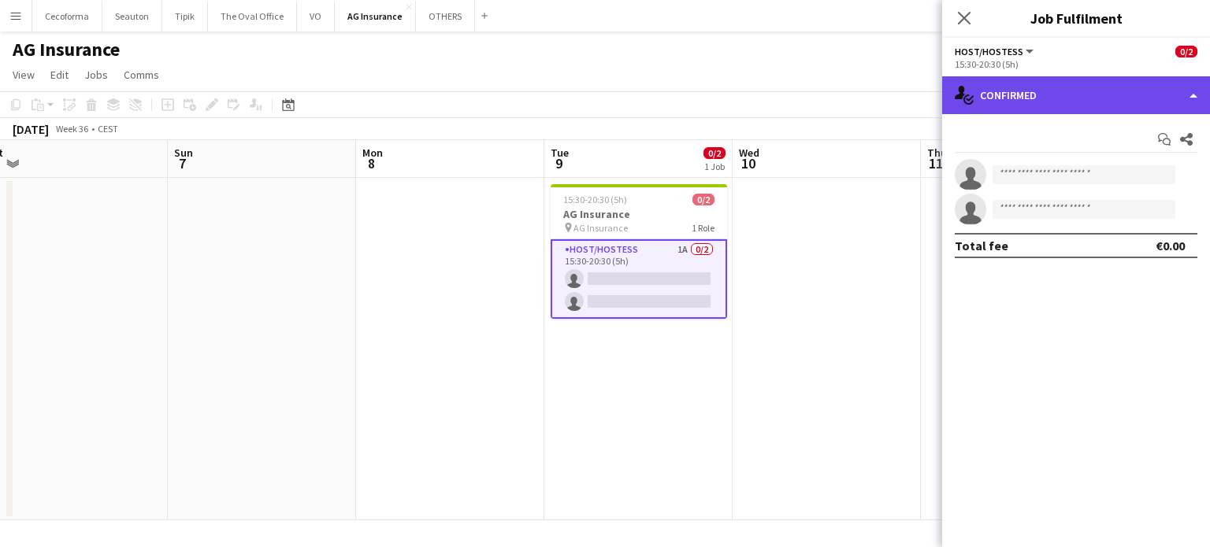
click at [1193, 93] on div "single-neutral-actions-check-2 Confirmed" at bounding box center [1076, 95] width 268 height 38
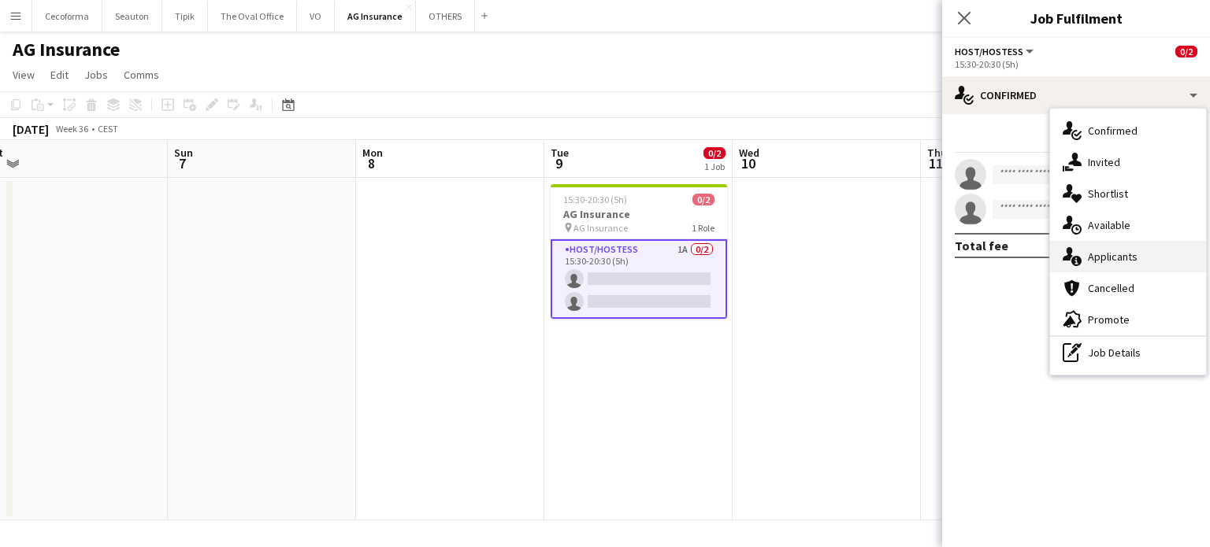
click at [1114, 257] on div "single-neutral-actions-information Applicants" at bounding box center [1128, 256] width 156 height 31
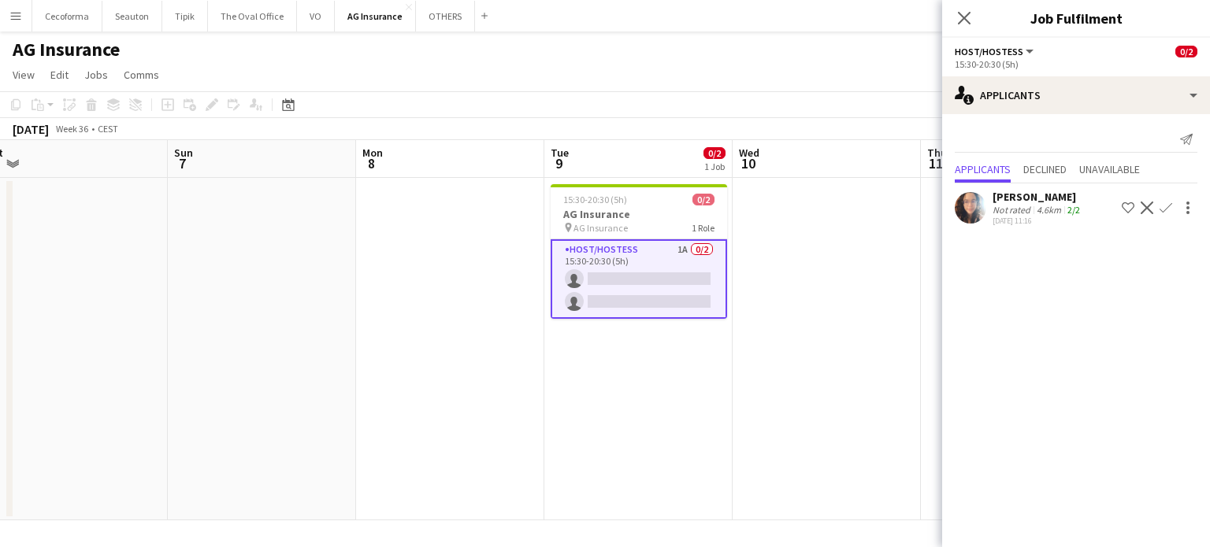
click at [670, 388] on app-date-cell "15:30-20:30 (5h) 0/2 AG Insurance pin AG Insurance 1 Role Host/Hostess 1A 0/2 1…" at bounding box center [638, 349] width 188 height 343
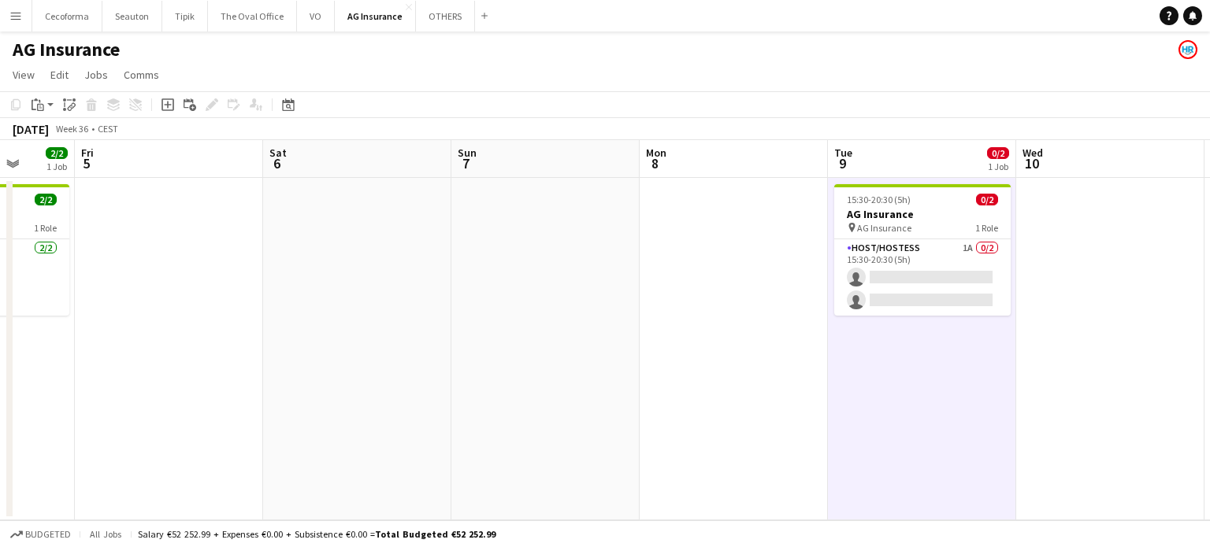
drag, startPoint x: 447, startPoint y: 384, endPoint x: 844, endPoint y: 397, distance: 397.1
click at [956, 391] on app-calendar-viewport "Tue 2 3/3 1 Job Wed 3 Thu 4 2/2 1 Job Fri 5 Sat 6 Sun 7 Mon 8 Tue 9 0/2 1 Job W…" at bounding box center [605, 330] width 1210 height 380
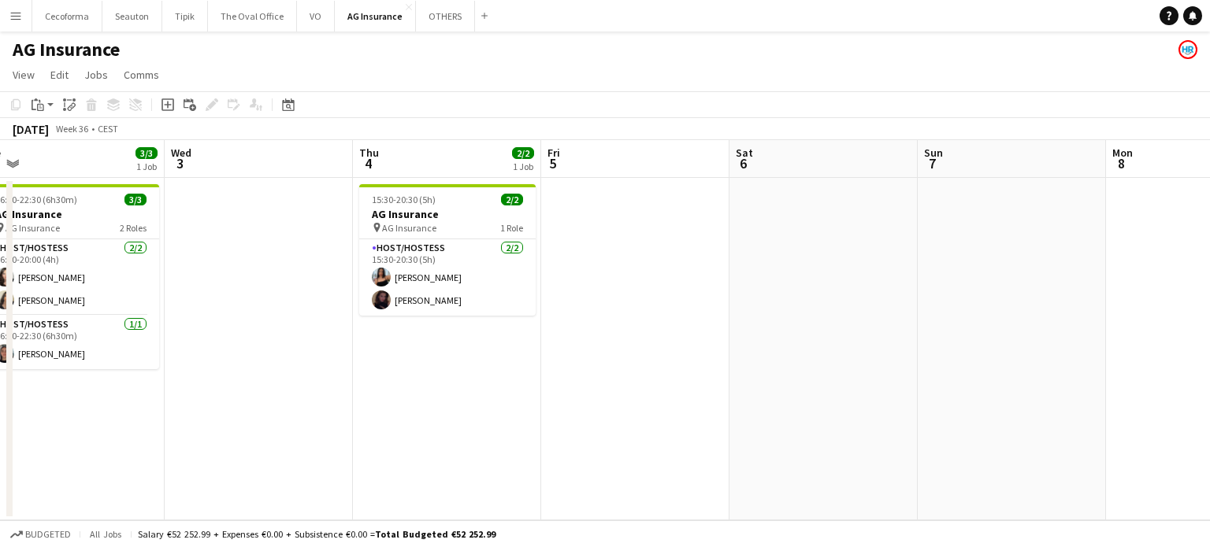
drag, startPoint x: 701, startPoint y: 377, endPoint x: 1011, endPoint y: 365, distance: 310.5
click at [969, 368] on app-calendar-viewport "Sun 31 Mon 1 Tue 2 3/3 1 Job Wed 3 Thu 4 2/2 1 Job Fri 5 Sat 6 Sun 7 Mon 8 Tue …" at bounding box center [605, 330] width 1210 height 380
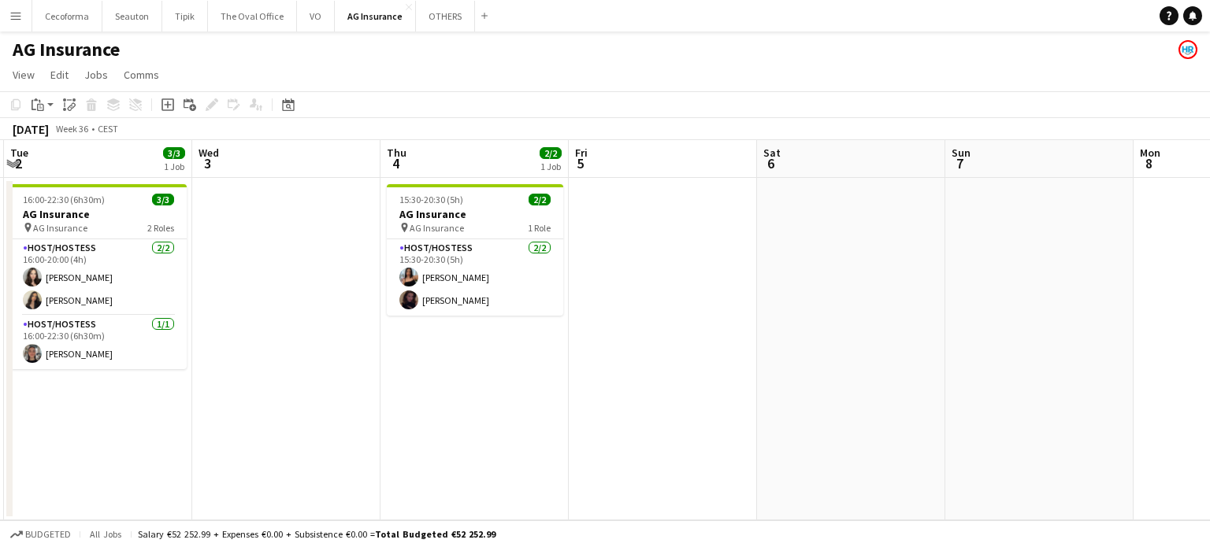
drag, startPoint x: 844, startPoint y: 423, endPoint x: 1073, endPoint y: 421, distance: 228.4
click at [1068, 421] on app-calendar-viewport "Sun 31 Mon 1 Tue 2 3/3 1 Job Wed 3 Thu 4 2/2 1 Job Fri 5 Sat 6 Sun 7 Mon 8 Tue …" at bounding box center [605, 330] width 1210 height 380
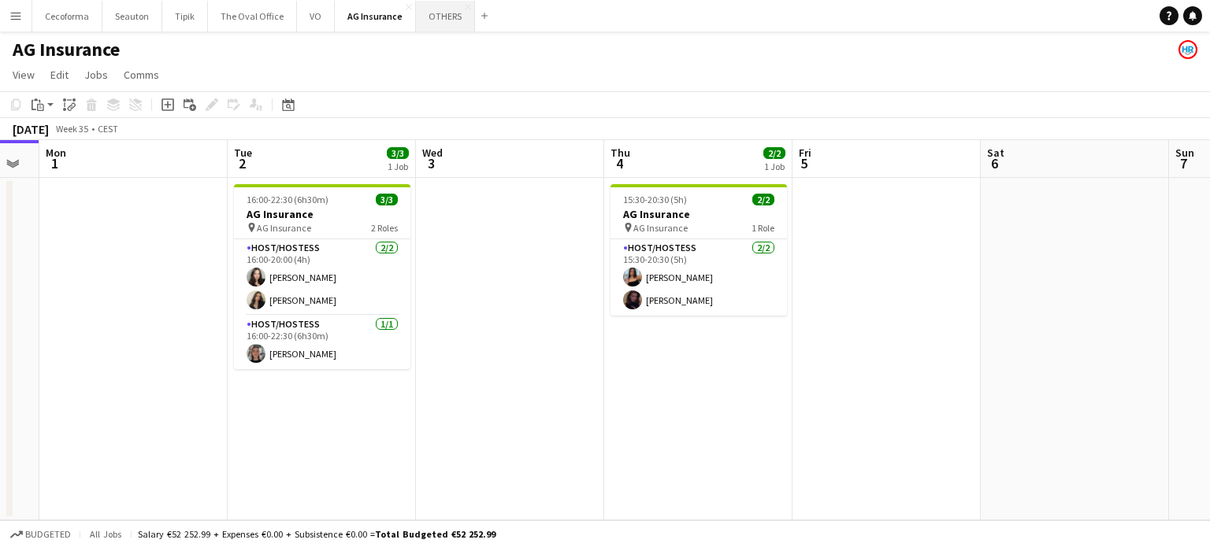
click at [435, 18] on button "OTHERS Close" at bounding box center [445, 16] width 59 height 31
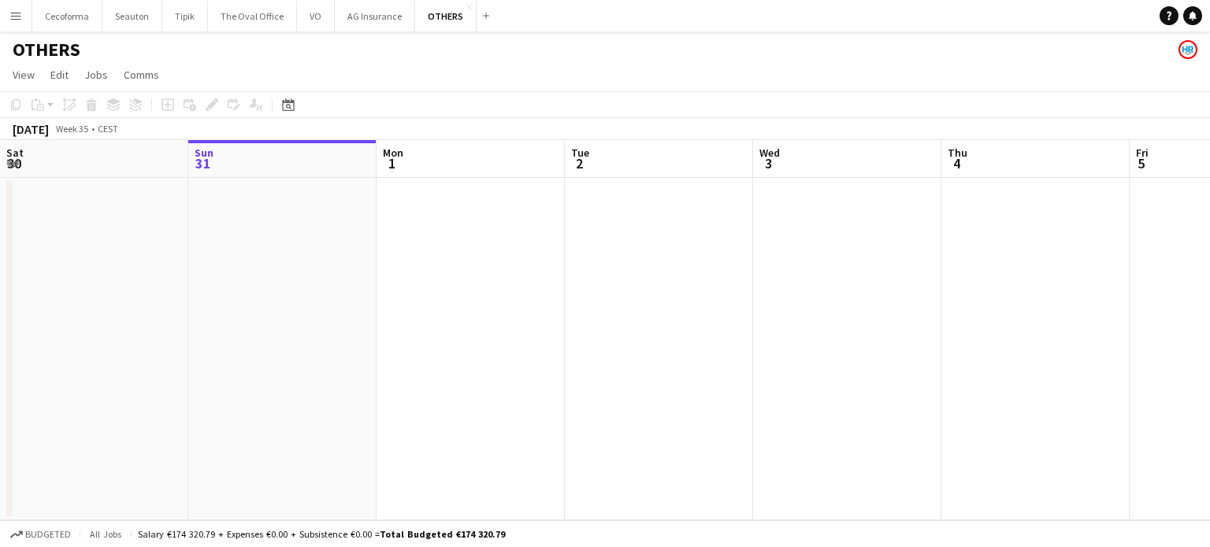
drag, startPoint x: 775, startPoint y: 324, endPoint x: 473, endPoint y: 308, distance: 302.0
click at [497, 314] on app-calendar-viewport "Thu 28 Fri 29 Sat 30 Sun 31 Mon 1 Tue 2 Wed 3 Thu 4 Fri 5 Sat 6 Sun 7 Mon 8" at bounding box center [605, 330] width 1210 height 380
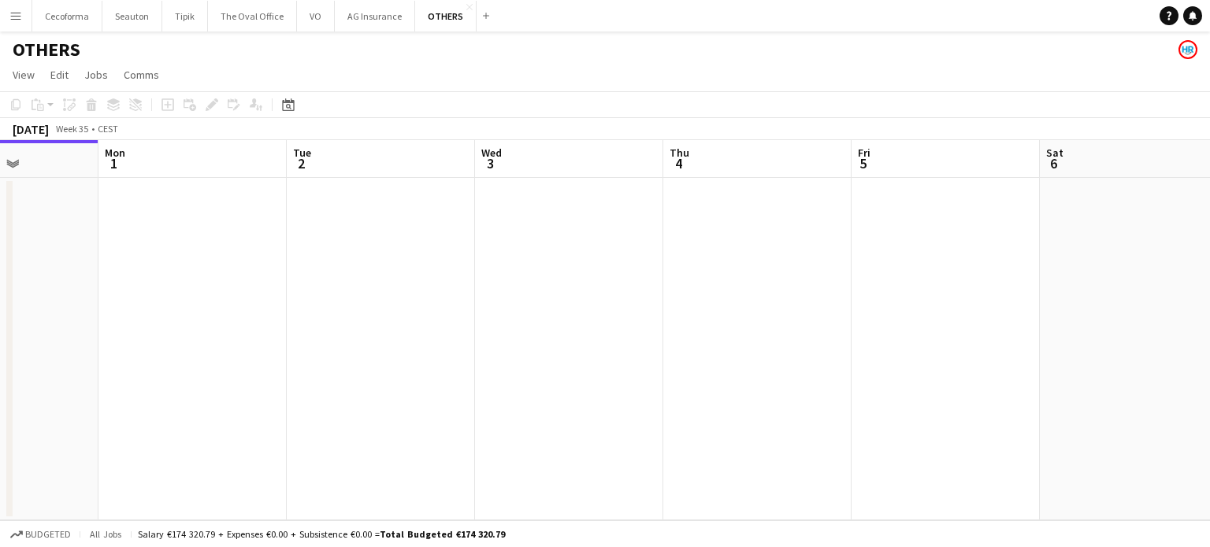
click at [250, 290] on app-calendar-viewport "Thu 28 Fri 29 Sat 30 Sun 31 Mon 1 Tue 2 Wed 3 Thu 4 Fri 5 Sat 6 Sun 7 Mon 8" at bounding box center [605, 330] width 1210 height 380
click at [286, 311] on app-calendar-viewport "Sat 30 Sun 31 Mon 1 Tue 2 Wed 3 Thu 4 Fri 5 Sat 6 Sun 7 Mon 8 Tue 9 Wed 10" at bounding box center [605, 330] width 1210 height 380
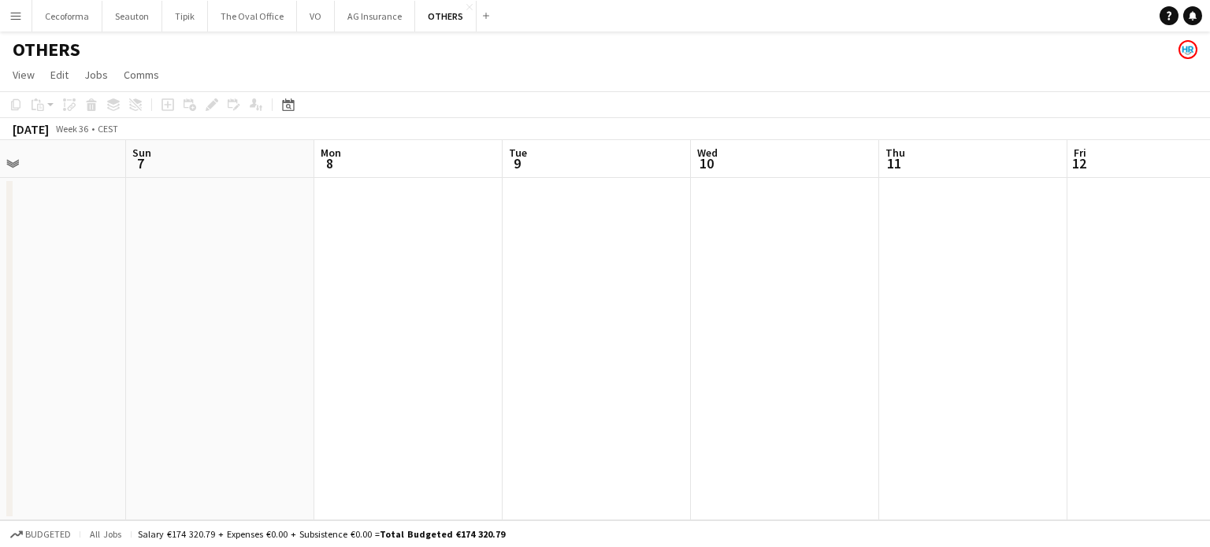
drag, startPoint x: 624, startPoint y: 325, endPoint x: 350, endPoint y: 291, distance: 276.2
click at [333, 301] on app-calendar-viewport "Wed 3 Thu 4 Fri 5 Sat 6 Sun 7 Mon 8 Tue 9 Wed 10 Thu 11 Fri 12 Sat 13 Sun 14" at bounding box center [605, 330] width 1210 height 380
drag, startPoint x: 642, startPoint y: 335, endPoint x: 150, endPoint y: 250, distance: 498.8
click at [116, 254] on app-calendar-viewport "Wed 3 Thu 4 Fri 5 Sat 6 Sun 7 Mon 8 Tue 9 Wed 10 Thu 11 Fri 12 Sat 13 Sun 14" at bounding box center [605, 330] width 1210 height 380
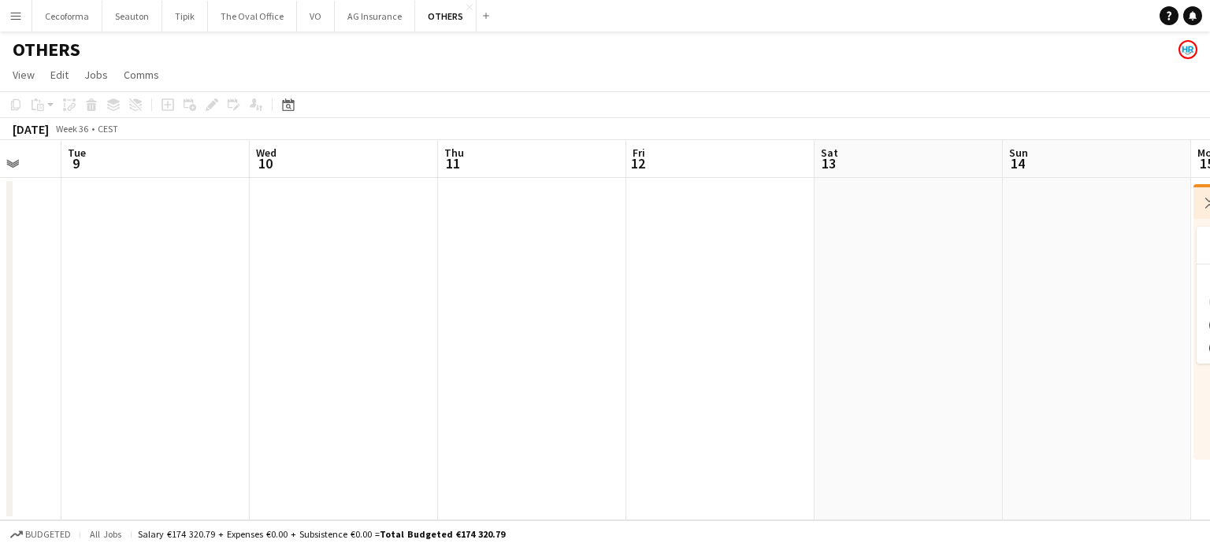
drag, startPoint x: 476, startPoint y: 336, endPoint x: 135, endPoint y: 258, distance: 349.8
click at [105, 268] on app-calendar-viewport "Fri 5 Sat 6 Sun 7 Mon 8 Tue 9 Wed 10 Thu 11 Fri 12 Sat 13 Sun 14 Mon 15 3/3 1 J…" at bounding box center [605, 330] width 1210 height 380
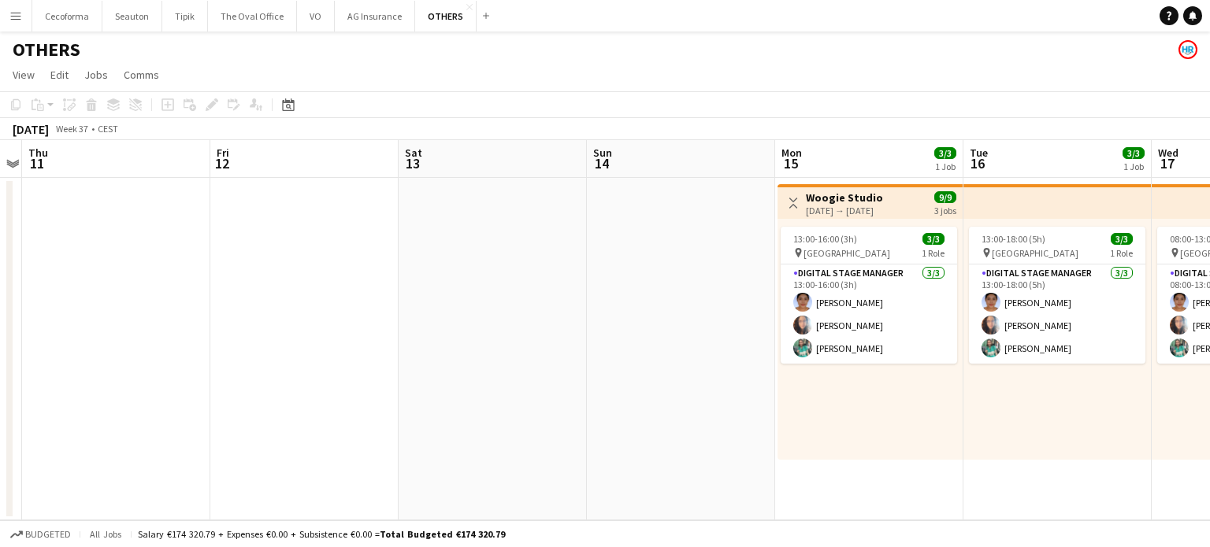
drag, startPoint x: 268, startPoint y: 291, endPoint x: 71, endPoint y: 260, distance: 199.2
click at [69, 262] on app-calendar-viewport "Sun 7 Mon 8 Tue 9 Wed 10 Thu 11 Fri 12 Sat 13 Sun 14 Mon 15 3/3 1 Job Tue 16 3/…" at bounding box center [605, 330] width 1210 height 380
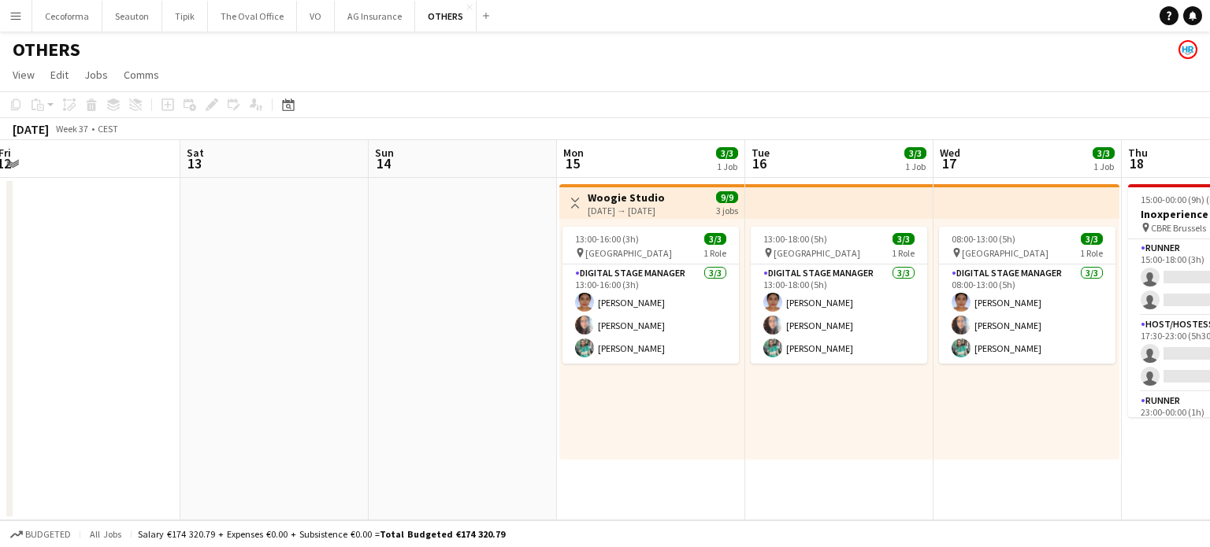
scroll to position [0, 669]
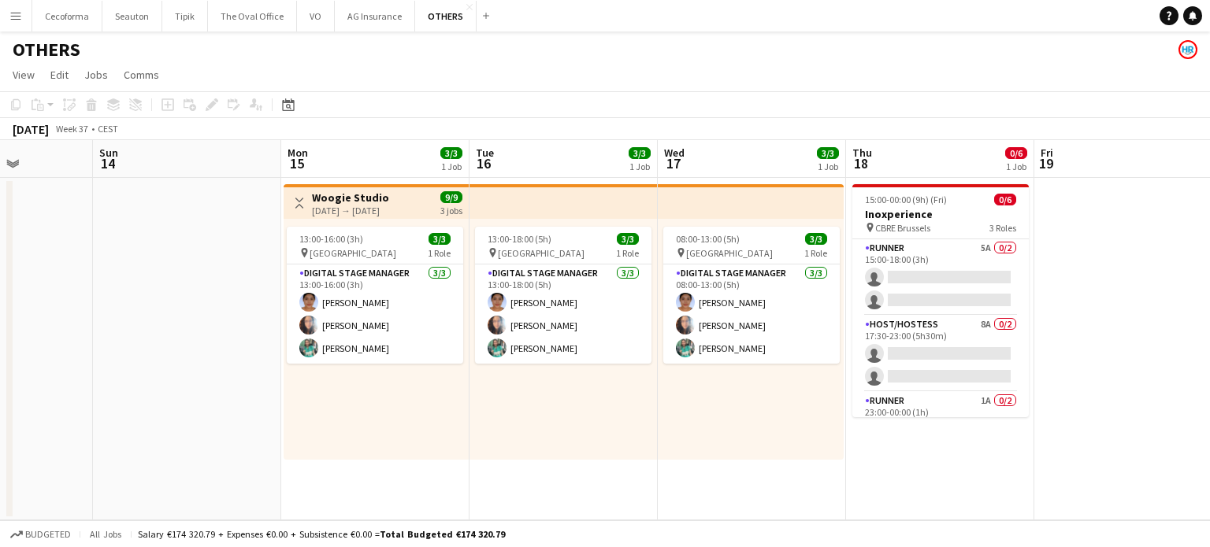
drag, startPoint x: 218, startPoint y: 302, endPoint x: 17, endPoint y: 248, distance: 207.8
click at [0, 253] on app-calendar-viewport "Wed 10 Thu 11 Fri 12 Sat 13 Sun 14 Mon 15 3/3 1 Job Tue 16 3/3 1 Job Wed 17 3/3…" at bounding box center [605, 330] width 1210 height 380
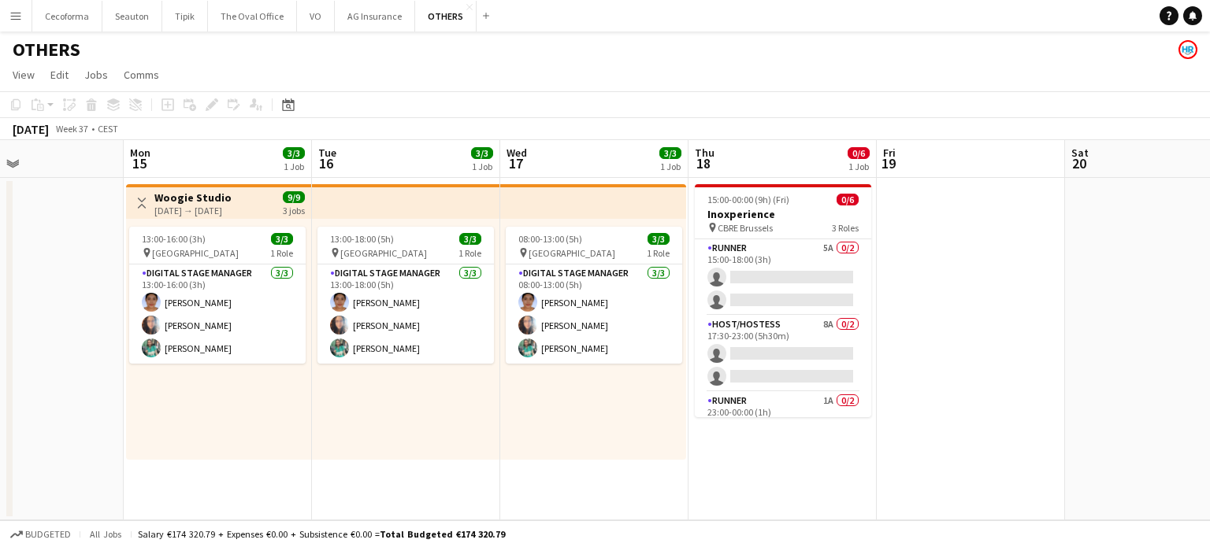
drag, startPoint x: 935, startPoint y: 457, endPoint x: 769, endPoint y: 434, distance: 166.9
click at [769, 434] on app-calendar-viewport "Fri 12 Sat 13 Sun 14 Mon 15 3/3 1 Job Tue 16 3/3 1 Job Wed 17 3/3 1 Job Thu 18 …" at bounding box center [605, 330] width 1210 height 380
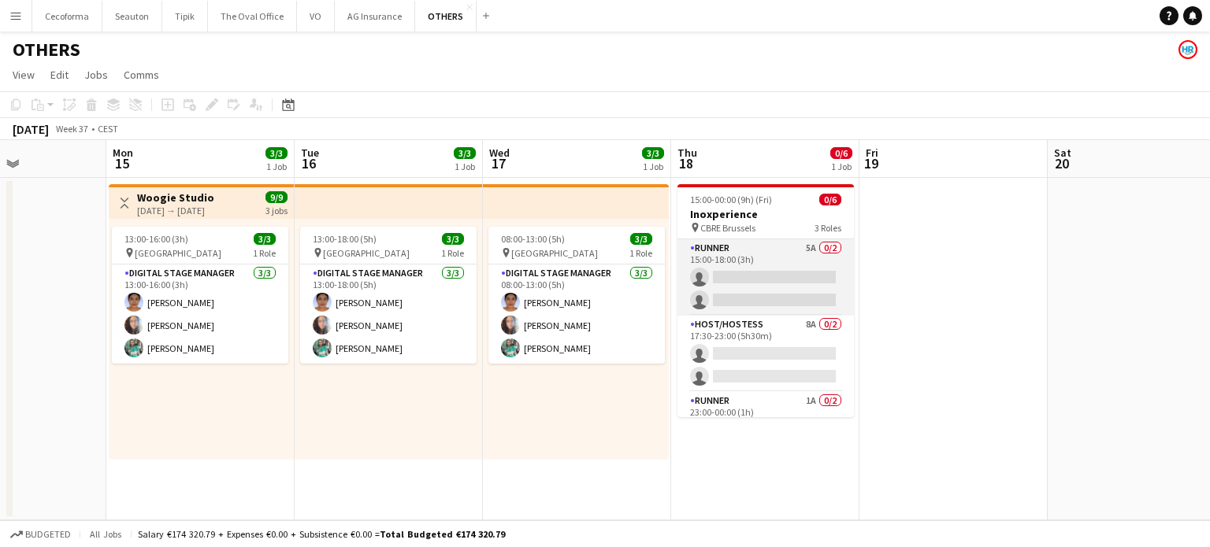
click at [763, 280] on app-card-role "Runner 5A 0/2 15:00-18:00 (3h) single-neutral-actions single-neutral-actions" at bounding box center [765, 277] width 176 height 76
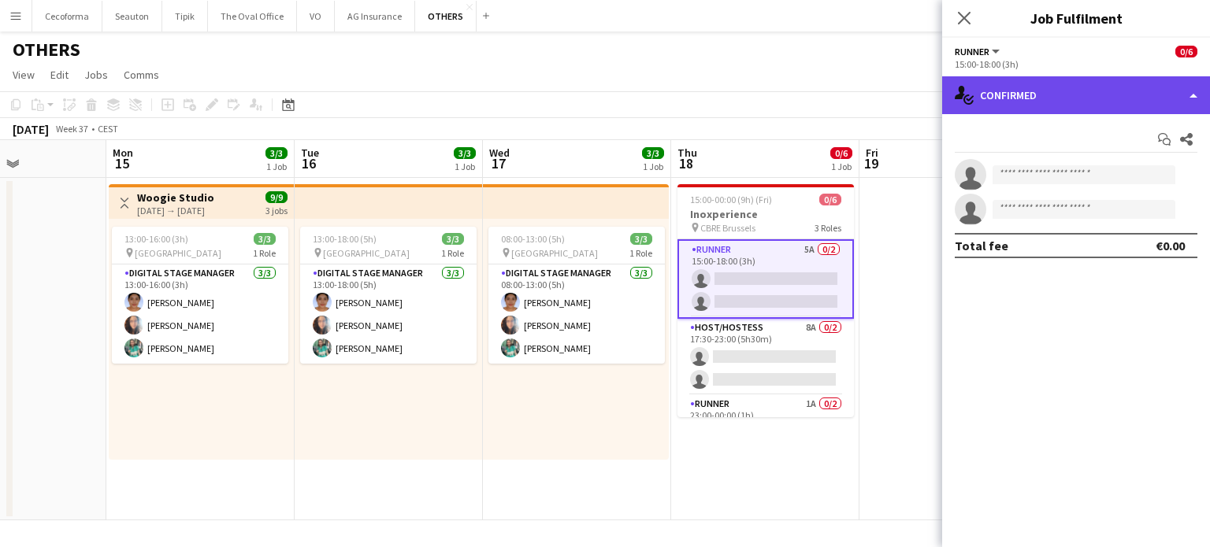
click at [1193, 95] on div "single-neutral-actions-check-2 Confirmed" at bounding box center [1076, 95] width 268 height 38
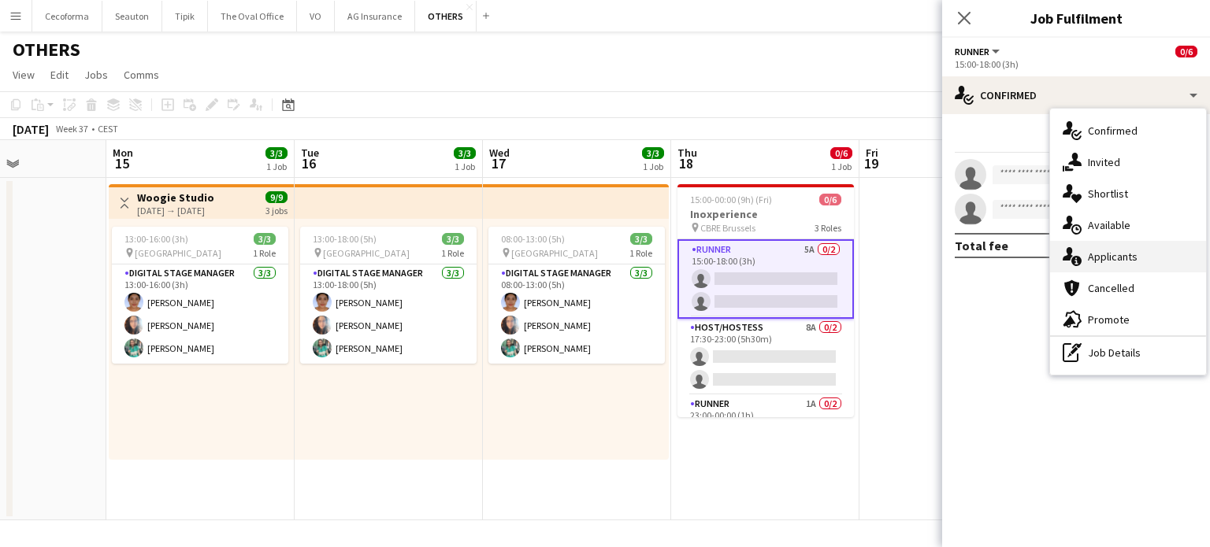
click at [1106, 258] on div "single-neutral-actions-information Applicants" at bounding box center [1128, 256] width 156 height 31
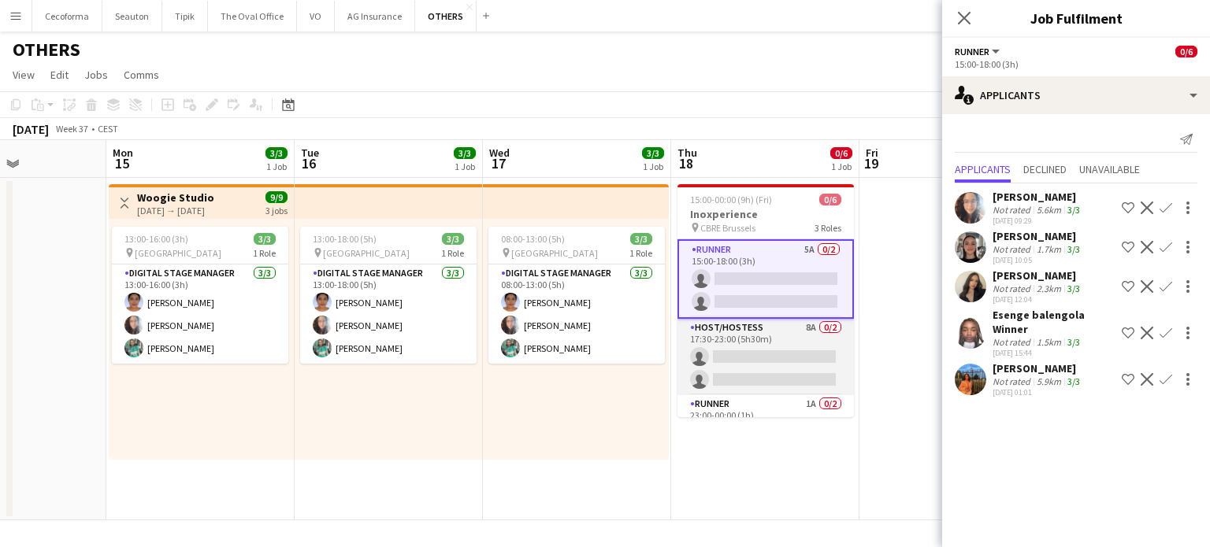
click at [751, 354] on app-card-role "Host/Hostess 8A 0/2 17:30-23:00 (5h30m) single-neutral-actions single-neutral-a…" at bounding box center [765, 357] width 176 height 76
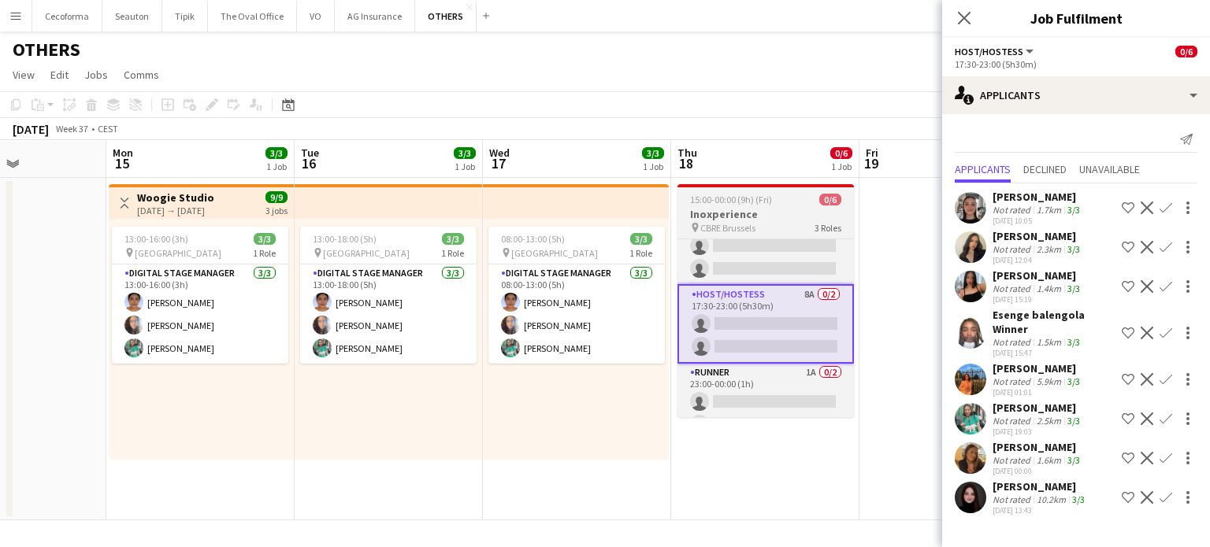
scroll to position [54, 0]
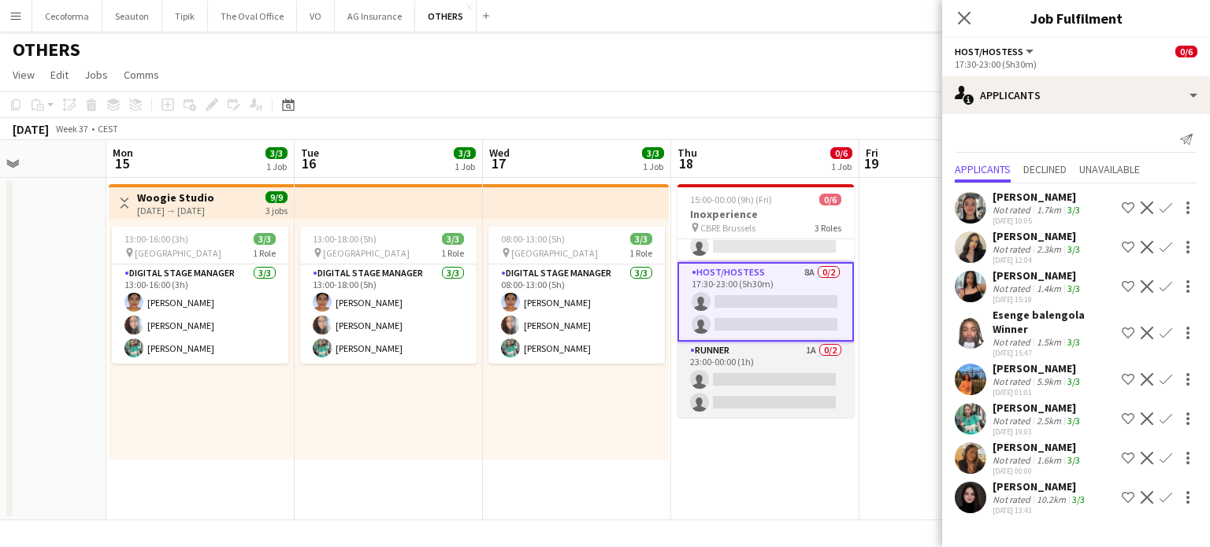
click at [740, 390] on app-card-role "Runner 1A 0/2 23:00-00:00 (1h) single-neutral-actions single-neutral-actions" at bounding box center [765, 380] width 176 height 76
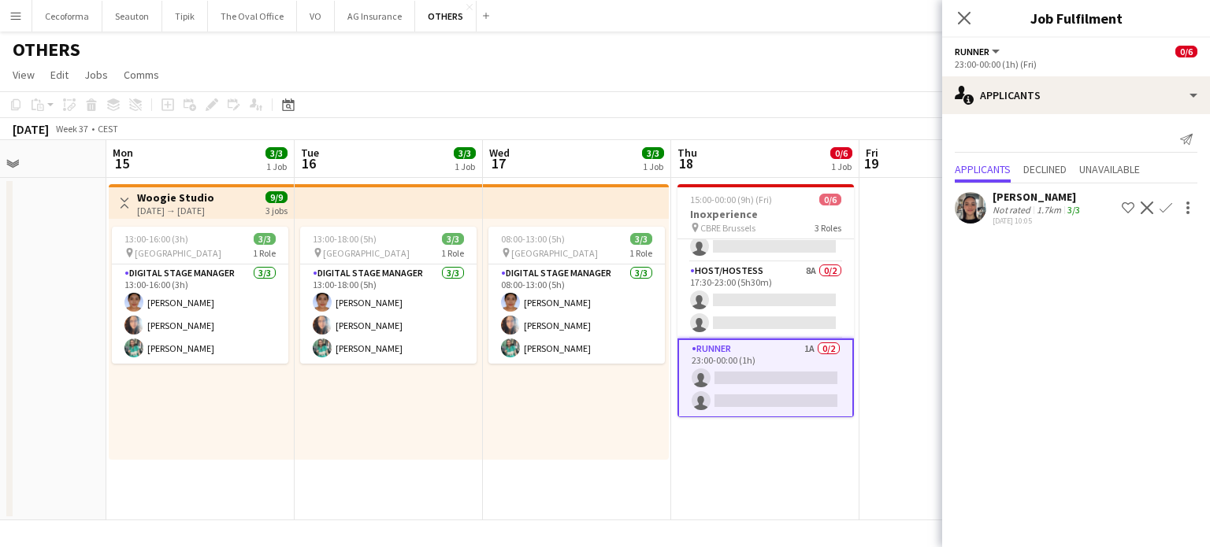
click at [743, 447] on app-date-cell "15:00-00:00 (9h) (Fri) 0/6 Inoxperience pin CBRE Brussels 3 Roles Runner 5A 0/2…" at bounding box center [765, 349] width 188 height 343
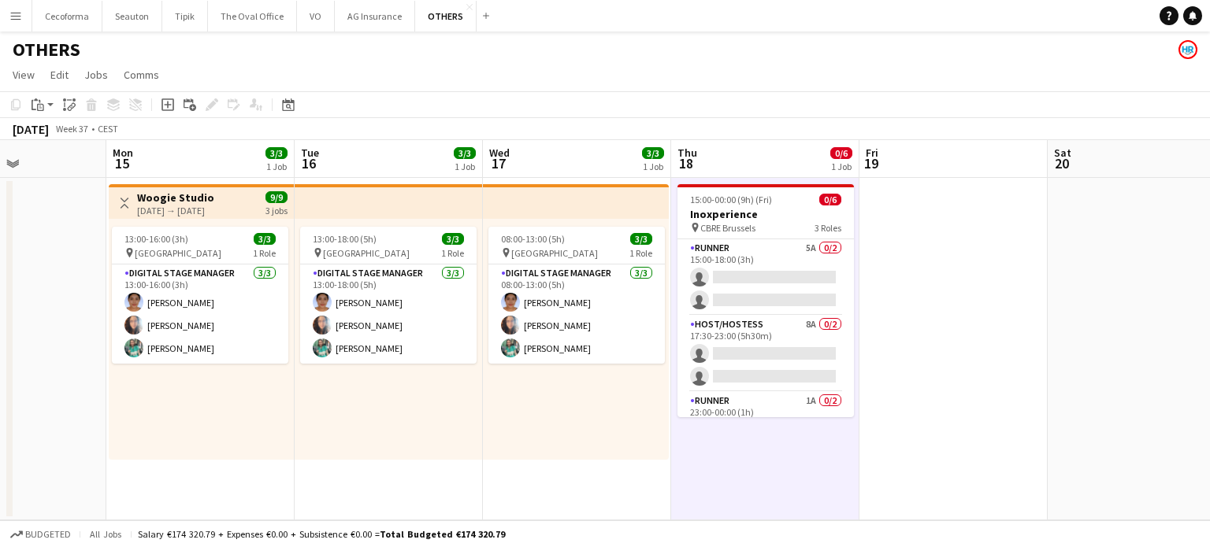
scroll to position [0, 679]
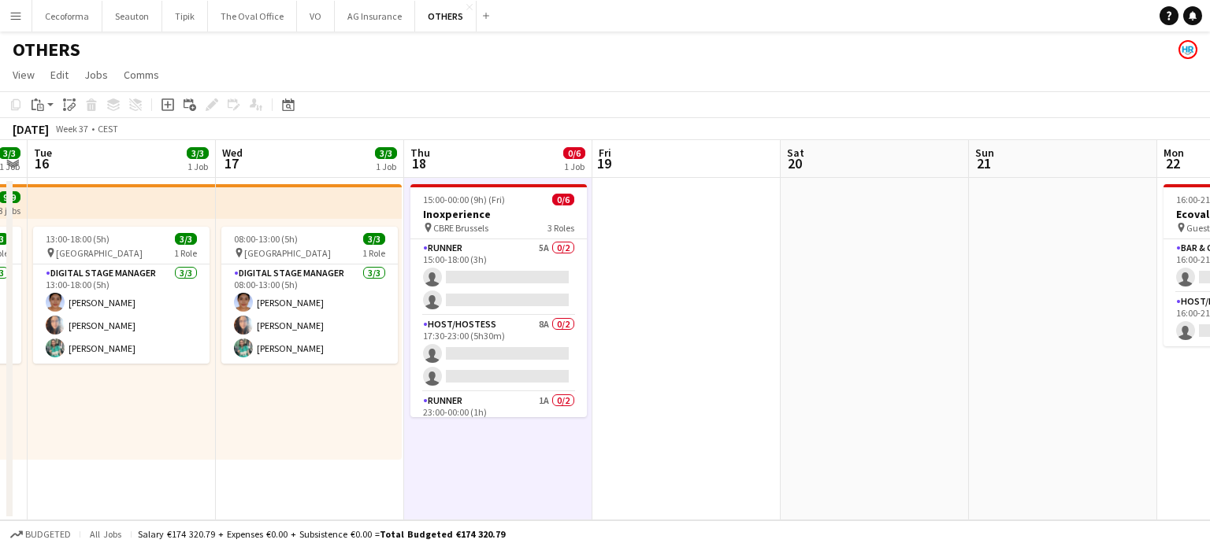
drag, startPoint x: 1032, startPoint y: 368, endPoint x: 482, endPoint y: 305, distance: 553.3
click at [523, 324] on app-calendar-viewport "Fri 12 Sat 13 Sun 14 Mon 15 3/3 1 Job Tue 16 3/3 1 Job Wed 17 3/3 1 Job Thu 18 …" at bounding box center [605, 330] width 1210 height 380
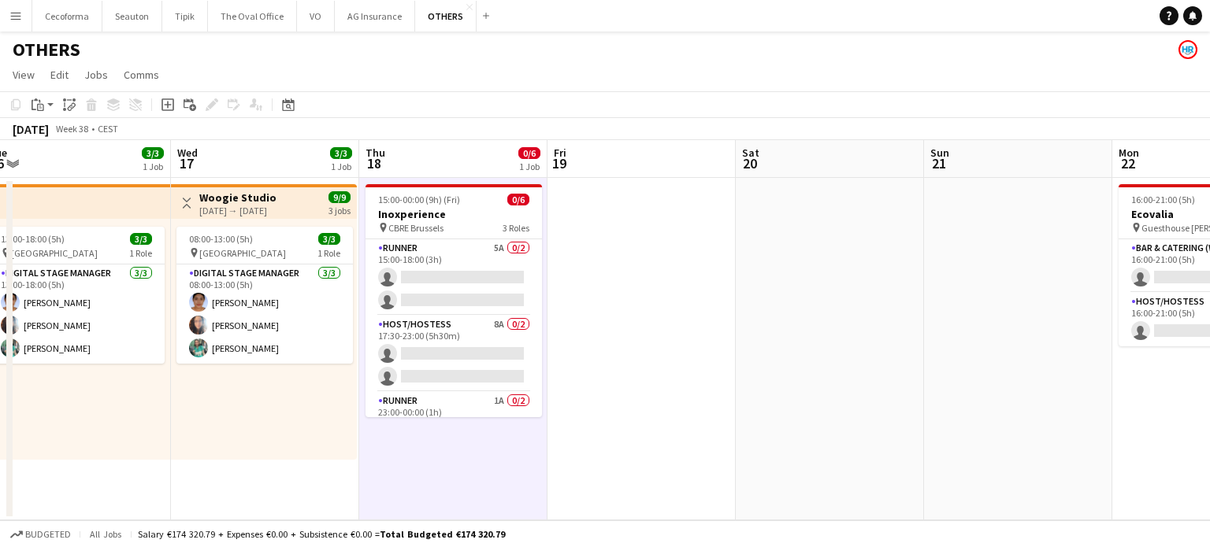
drag, startPoint x: 730, startPoint y: 298, endPoint x: 518, endPoint y: 287, distance: 212.2
click at [528, 289] on app-calendar-viewport "Sun 14 Mon 15 3/3 1 Job Tue 16 3/3 1 Job Wed 17 3/3 1 Job Thu 18 0/6 1 Job Fri …" at bounding box center [605, 330] width 1210 height 380
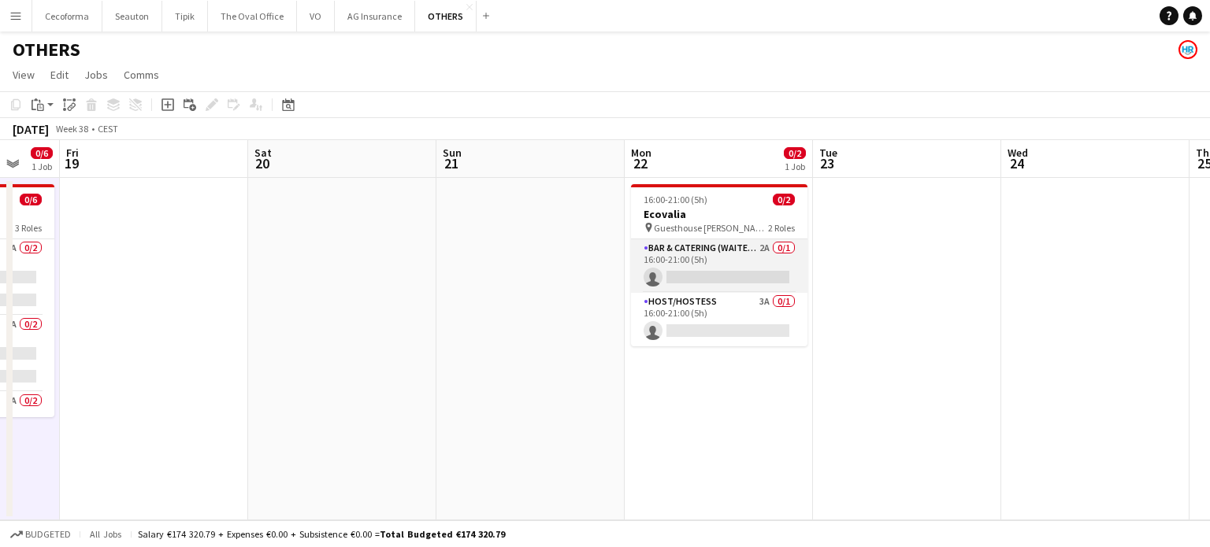
click at [708, 270] on app-card-role "Bar & Catering (Waiter / waitress) 2A 0/1 16:00-21:00 (5h) single-neutral-actio…" at bounding box center [719, 266] width 176 height 54
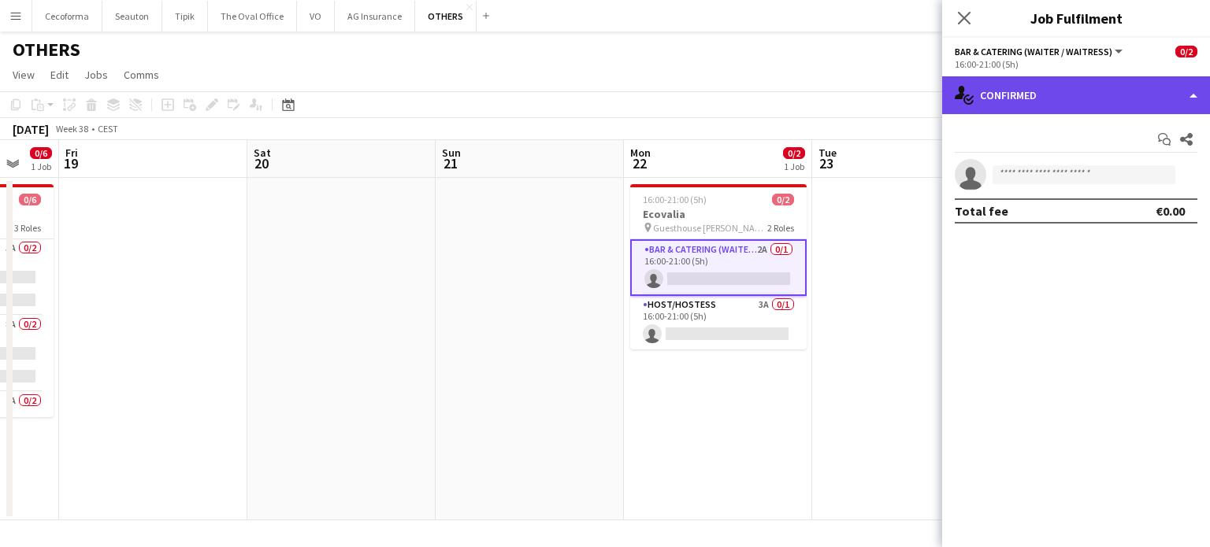
click at [1193, 99] on div "single-neutral-actions-check-2 Confirmed" at bounding box center [1076, 95] width 268 height 38
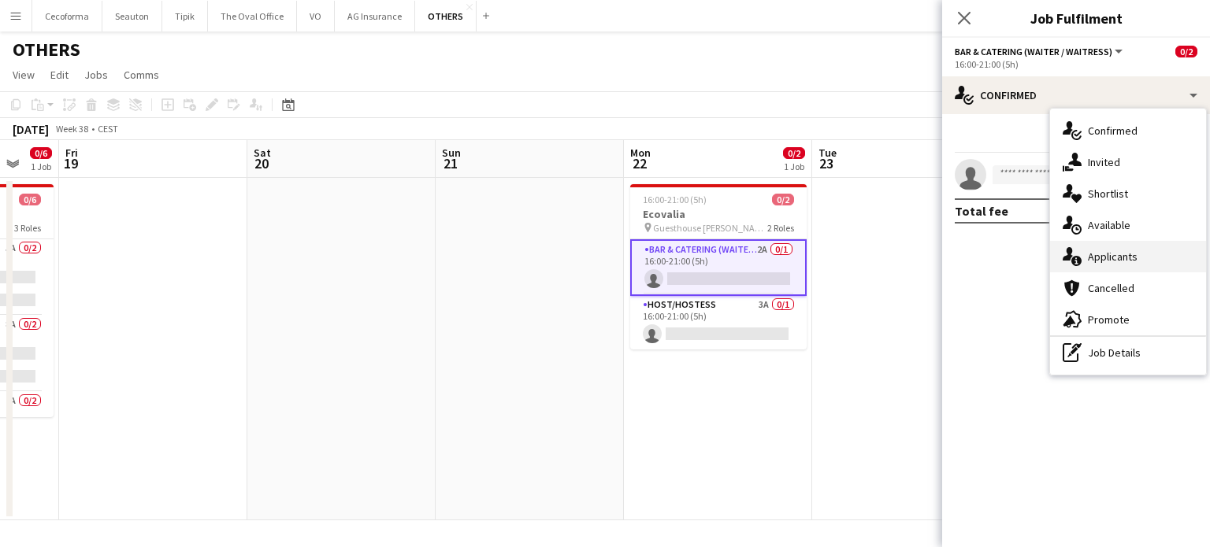
click at [1112, 254] on div "single-neutral-actions-information Applicants" at bounding box center [1128, 256] width 156 height 31
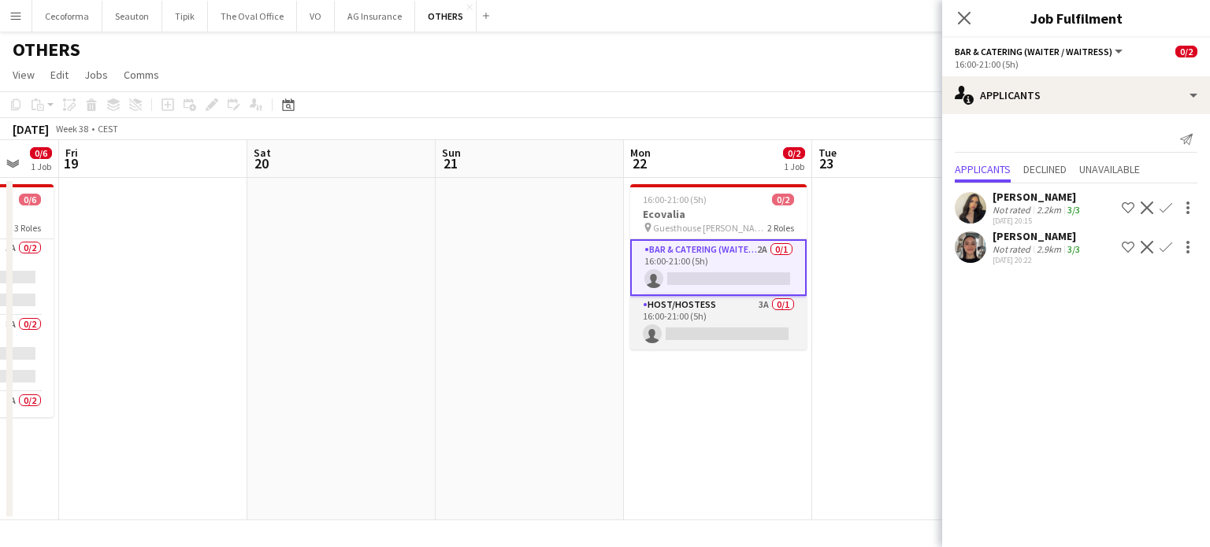
click at [706, 327] on app-card-role "Host/Hostess 3A 0/1 16:00-21:00 (5h) single-neutral-actions" at bounding box center [718, 323] width 176 height 54
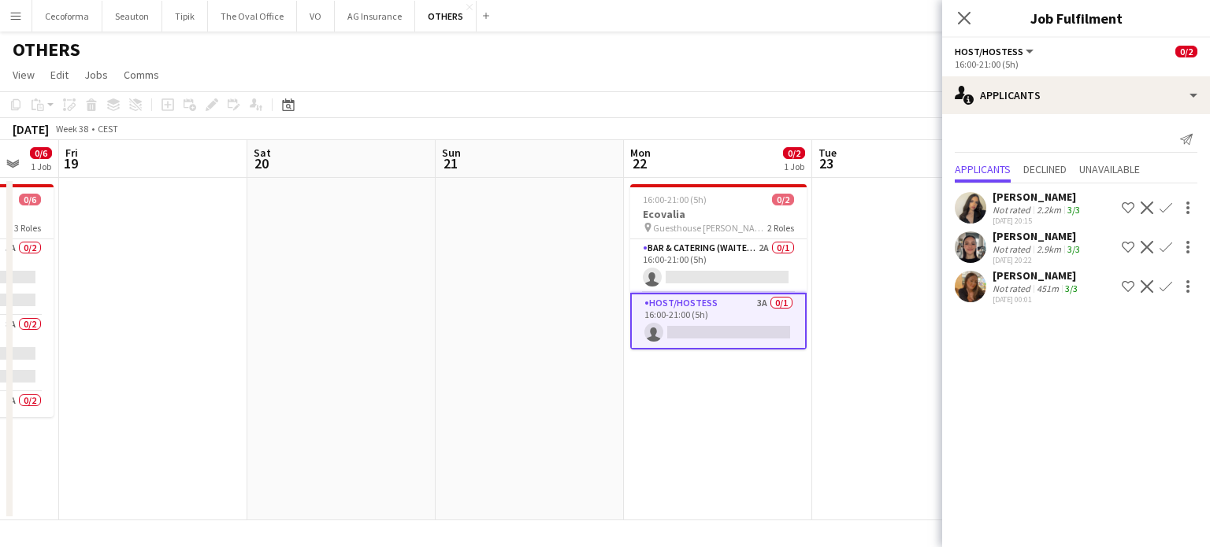
click at [698, 416] on app-date-cell "16:00-21:00 (5h) 0/2 Ecovalia pin Guesthouse [PERSON_NAME] [PERSON_NAME] 2 Role…" at bounding box center [718, 349] width 188 height 343
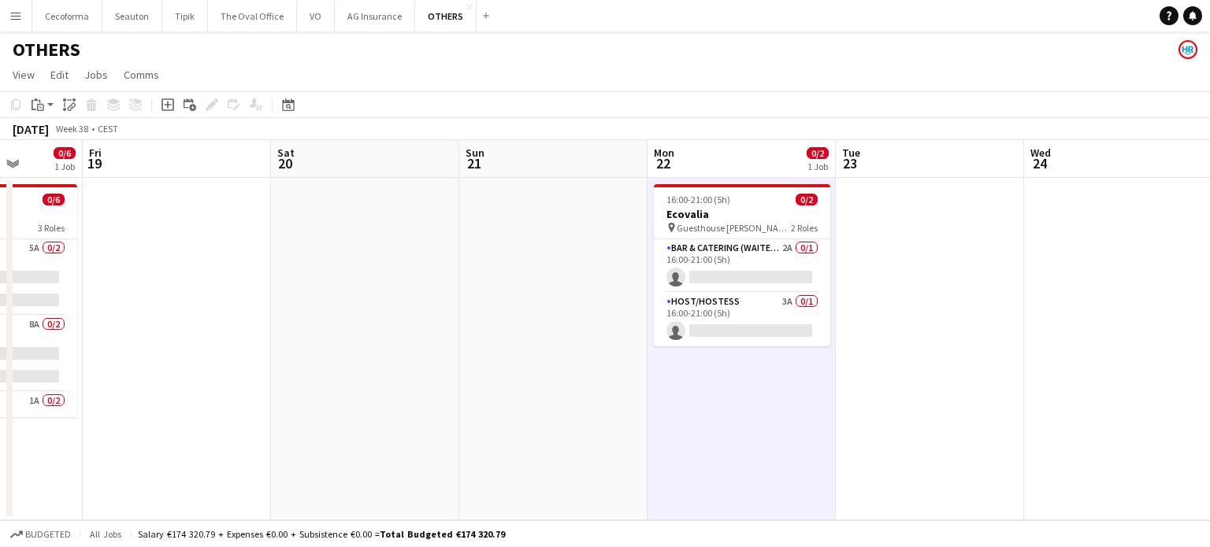
drag, startPoint x: 416, startPoint y: 327, endPoint x: 973, endPoint y: 331, distance: 557.5
click at [973, 329] on app-calendar-viewport "Tue 16 3/3 1 Job Wed 17 3/3 1 Job Thu 18 0/6 1 Job Fri 19 Sat 20 Sun 21 Mon 22 …" at bounding box center [605, 330] width 1210 height 380
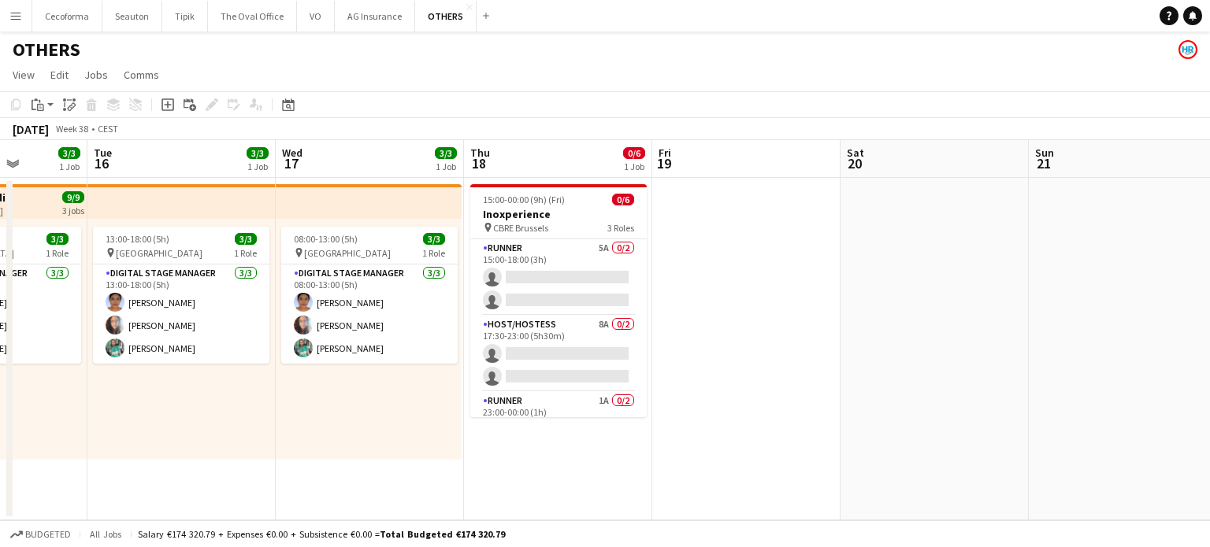
drag, startPoint x: 839, startPoint y: 343, endPoint x: 1136, endPoint y: 317, distance: 297.2
click at [1120, 317] on app-calendar-viewport "Sat 13 Sun 14 Mon 15 3/3 1 Job Tue 16 3/3 1 Job Wed 17 3/3 1 Job Thu 18 0/6 1 J…" at bounding box center [605, 330] width 1210 height 380
